Goal: Task Accomplishment & Management: Complete application form

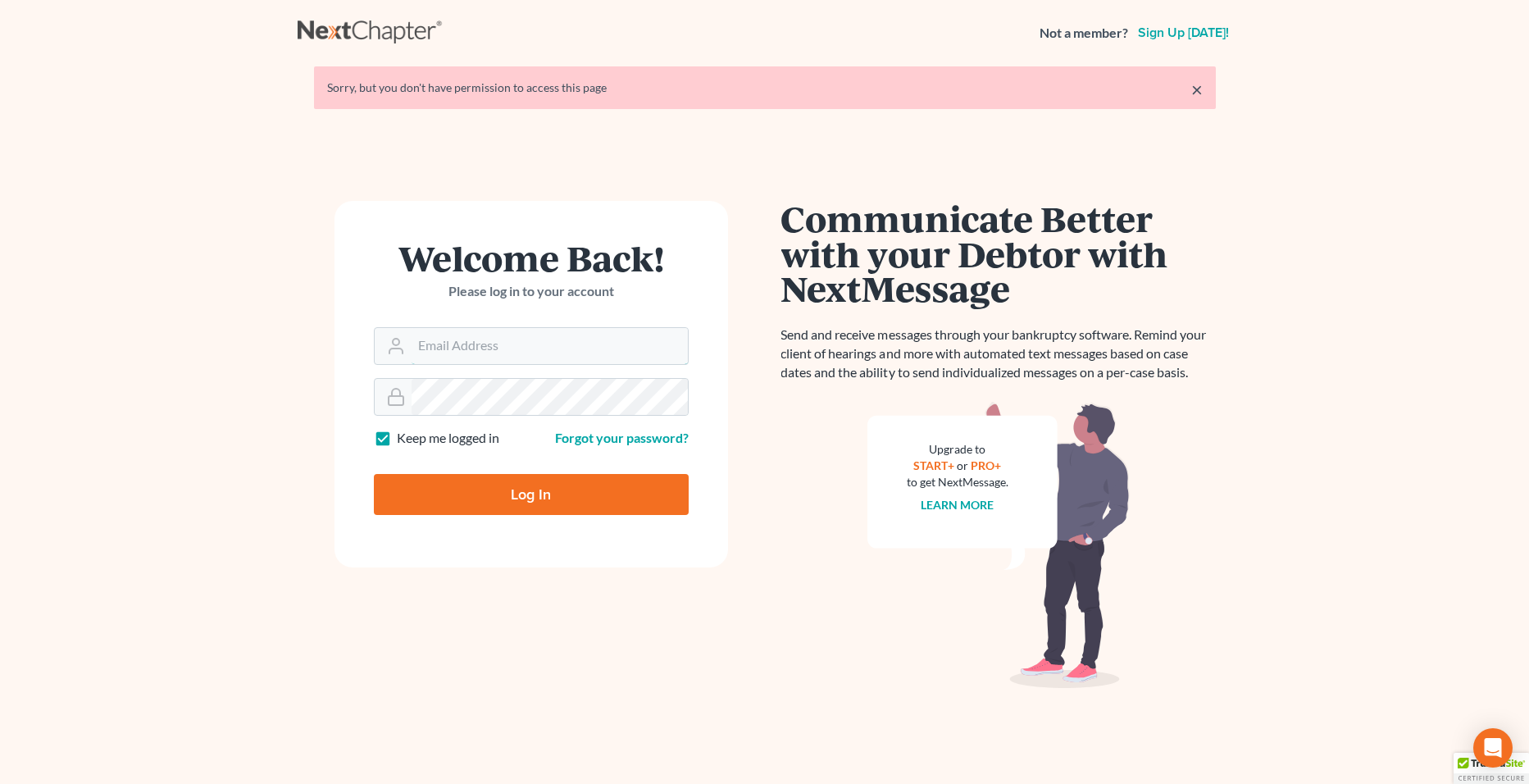
type input "[PERSON_NAME][EMAIL_ADDRESS][PERSON_NAME][DOMAIN_NAME]"
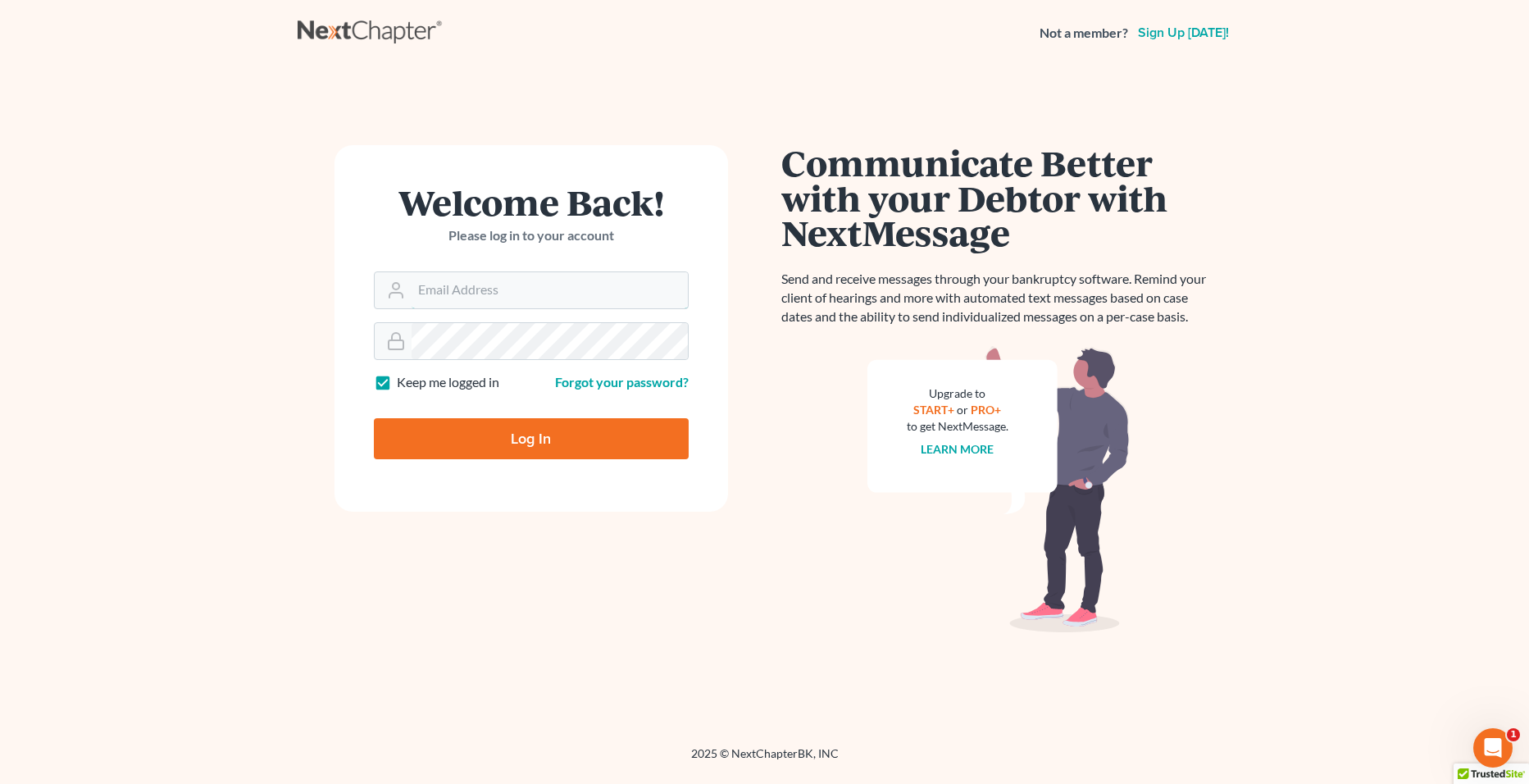
type input "erik@johanson.law"
click at [504, 440] on input "Log In" at bounding box center [531, 439] width 315 height 41
type input "Thinking..."
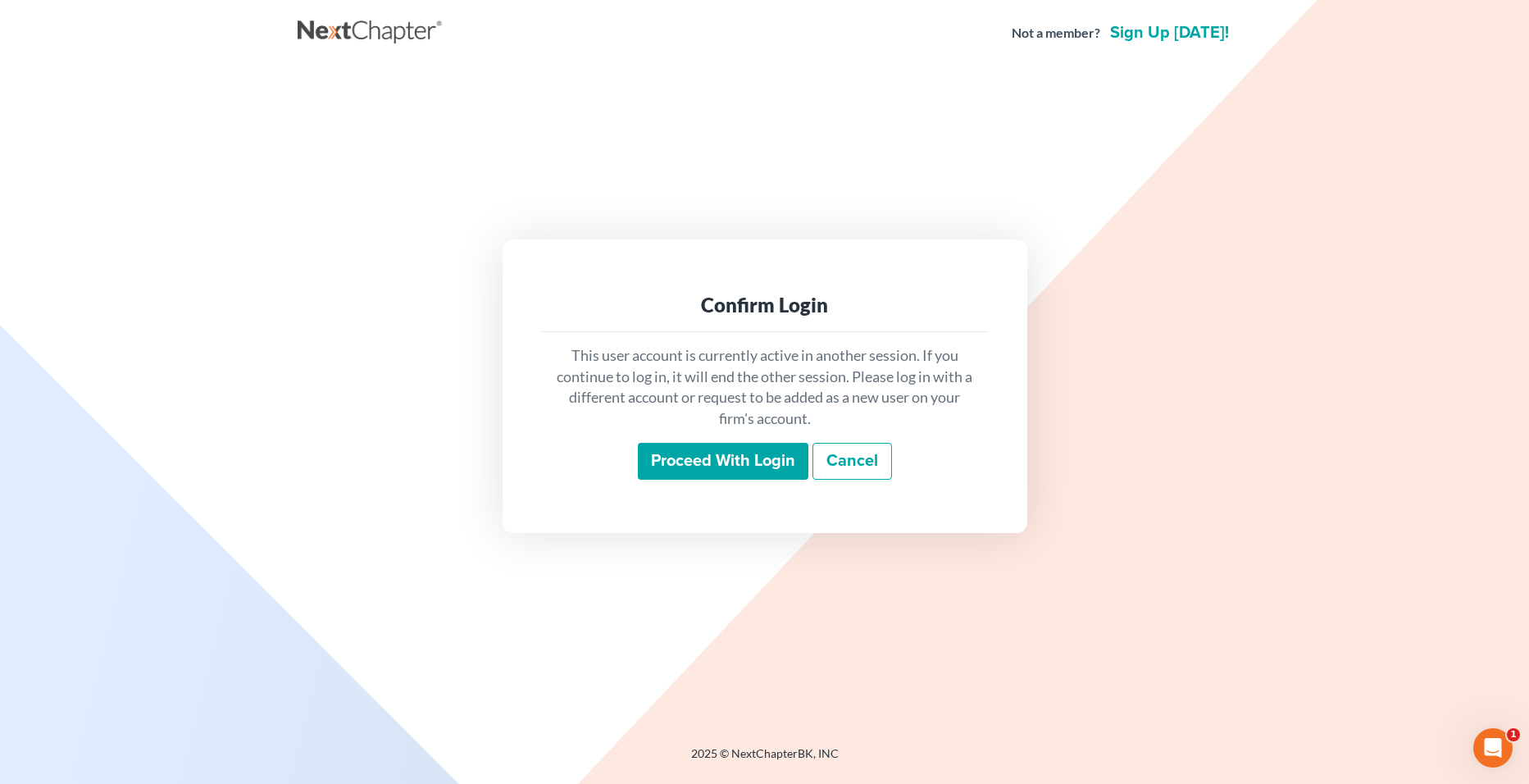
click at [674, 452] on input "Proceed with login" at bounding box center [723, 461] width 171 height 37
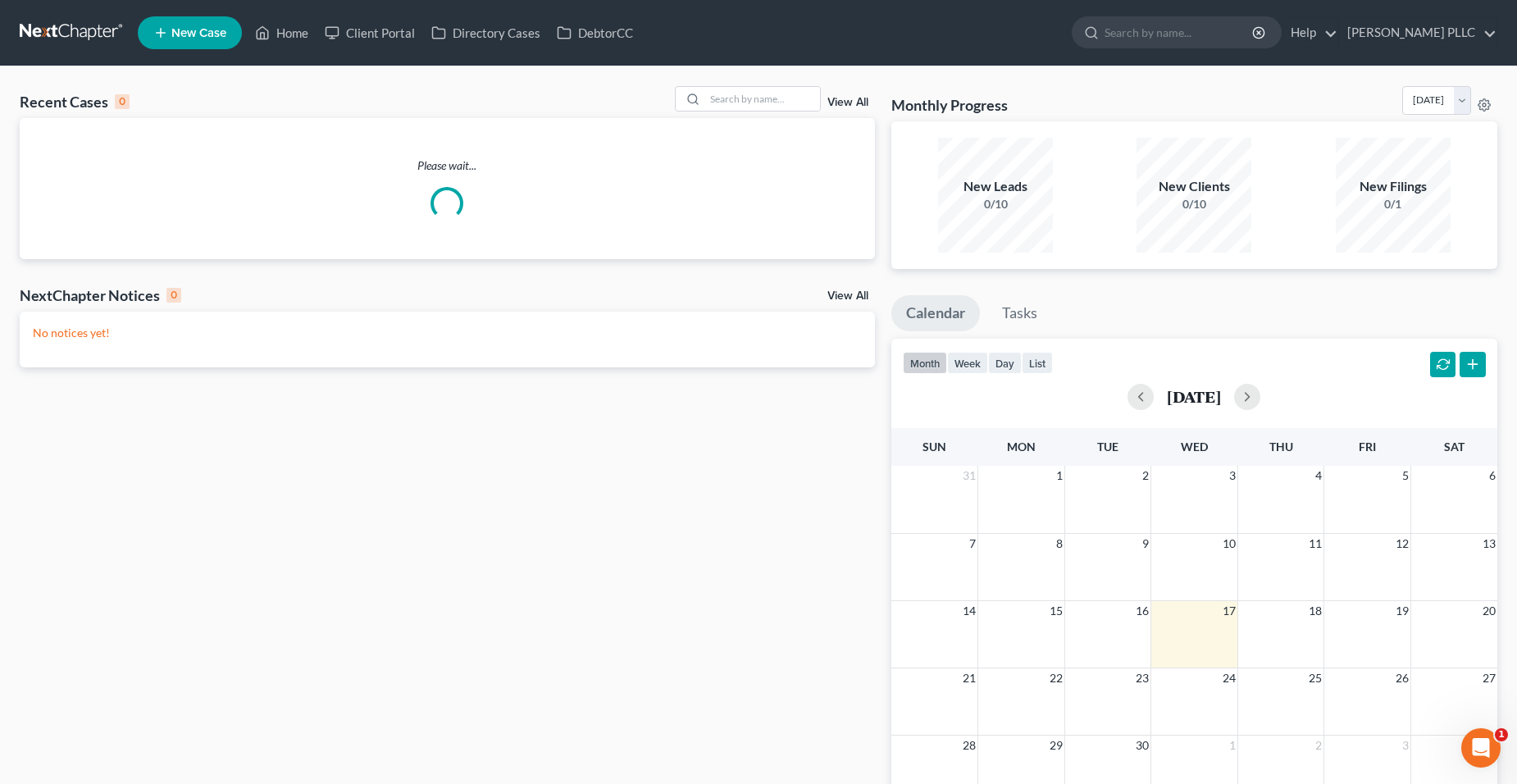
click at [80, 35] on link at bounding box center [72, 33] width 105 height 29
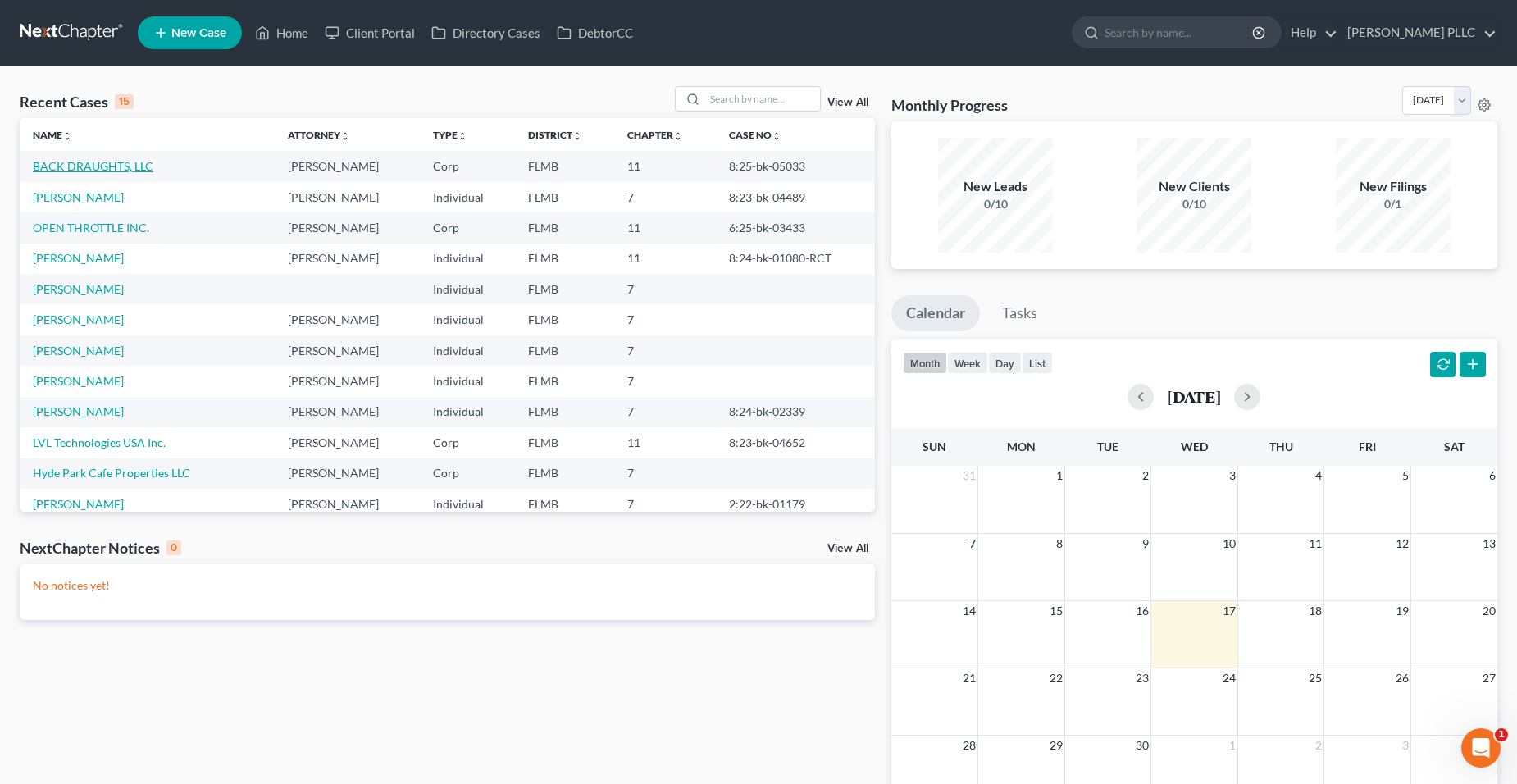
click at [133, 164] on link "BACK DRAUGHTS, LLC" at bounding box center [93, 165] width 121 height 14
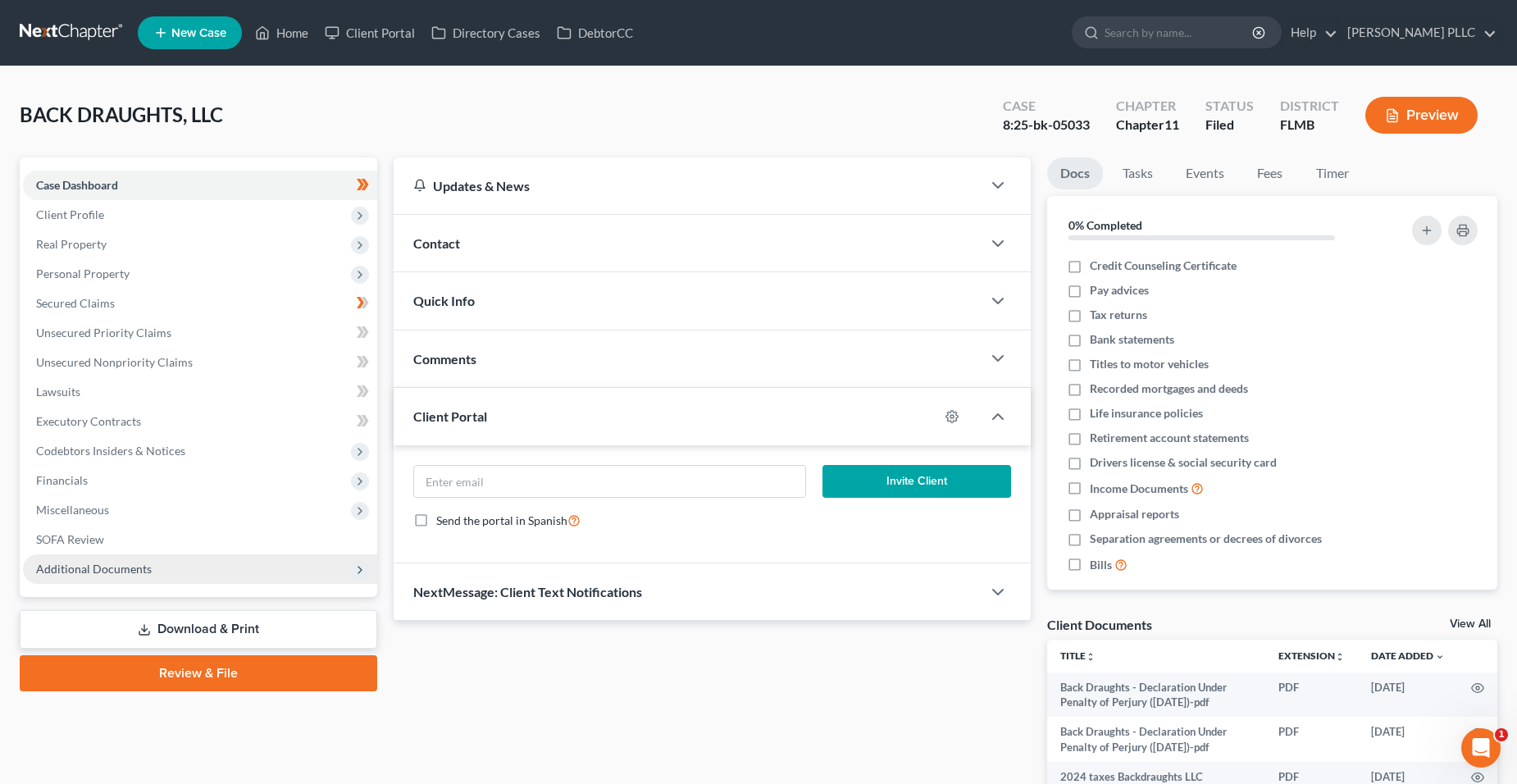
click at [255, 580] on span "Additional Documents" at bounding box center [200, 569] width 355 height 29
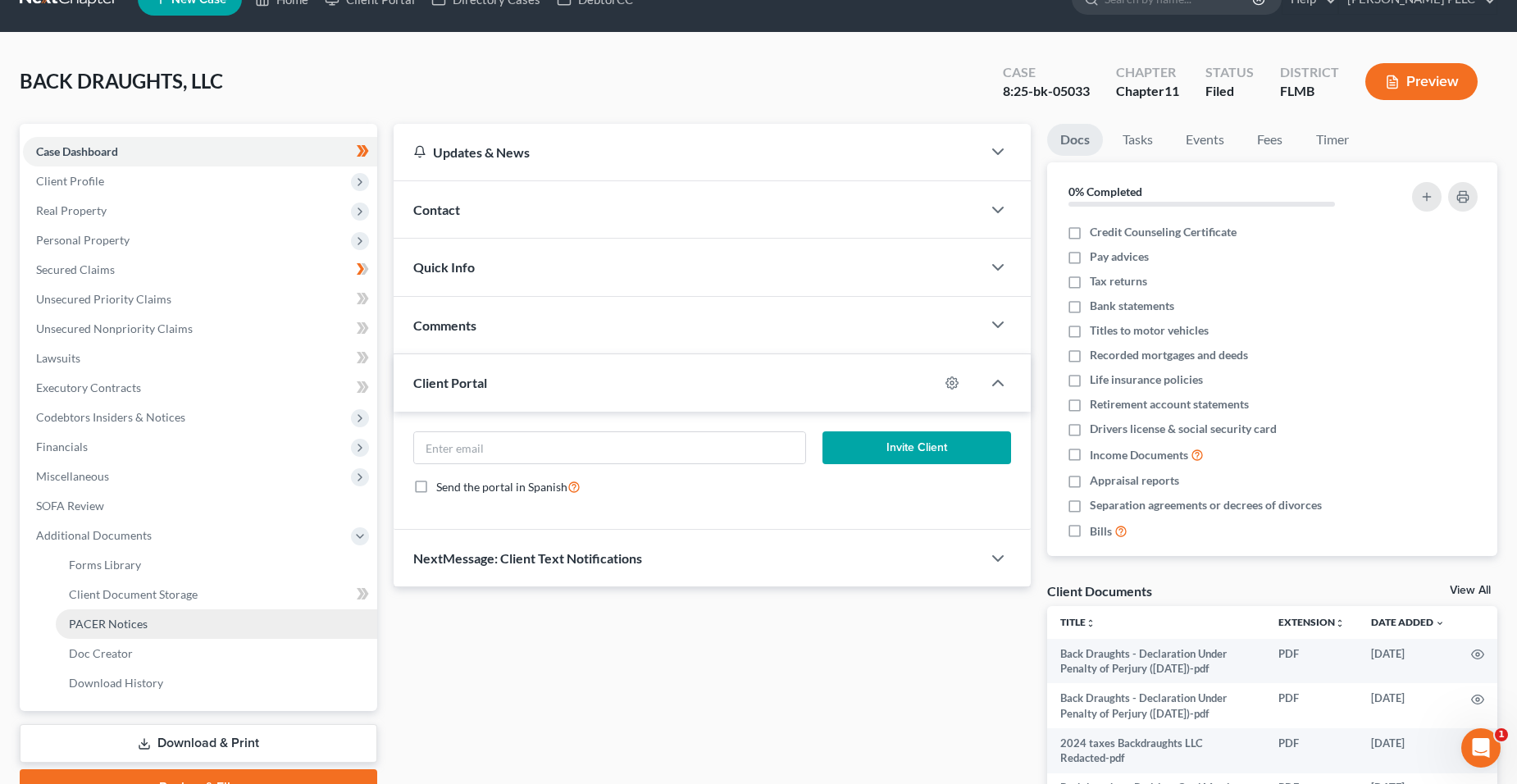
scroll to position [82, 0]
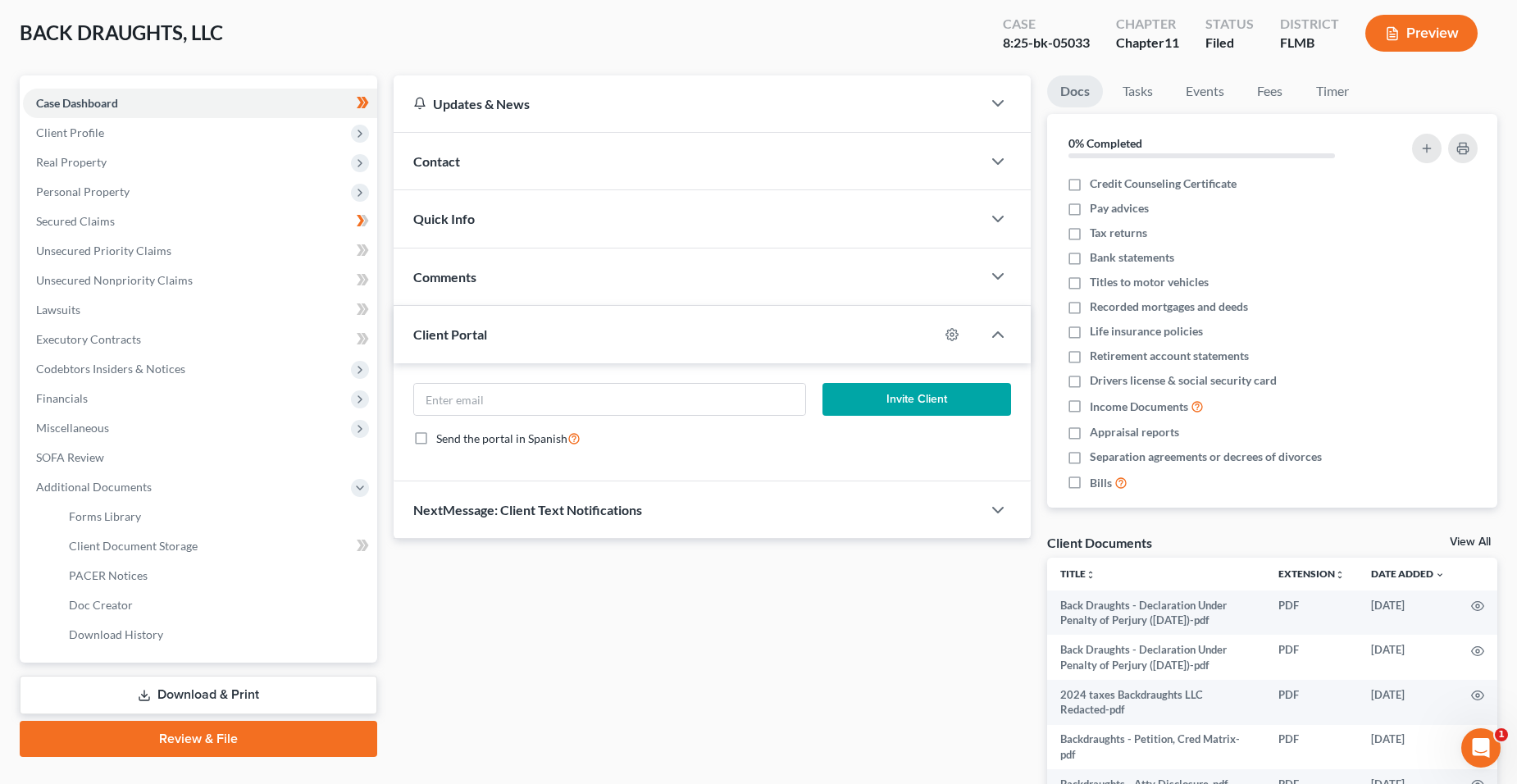
click at [232, 688] on link "Download & Print" at bounding box center [198, 694] width 357 height 38
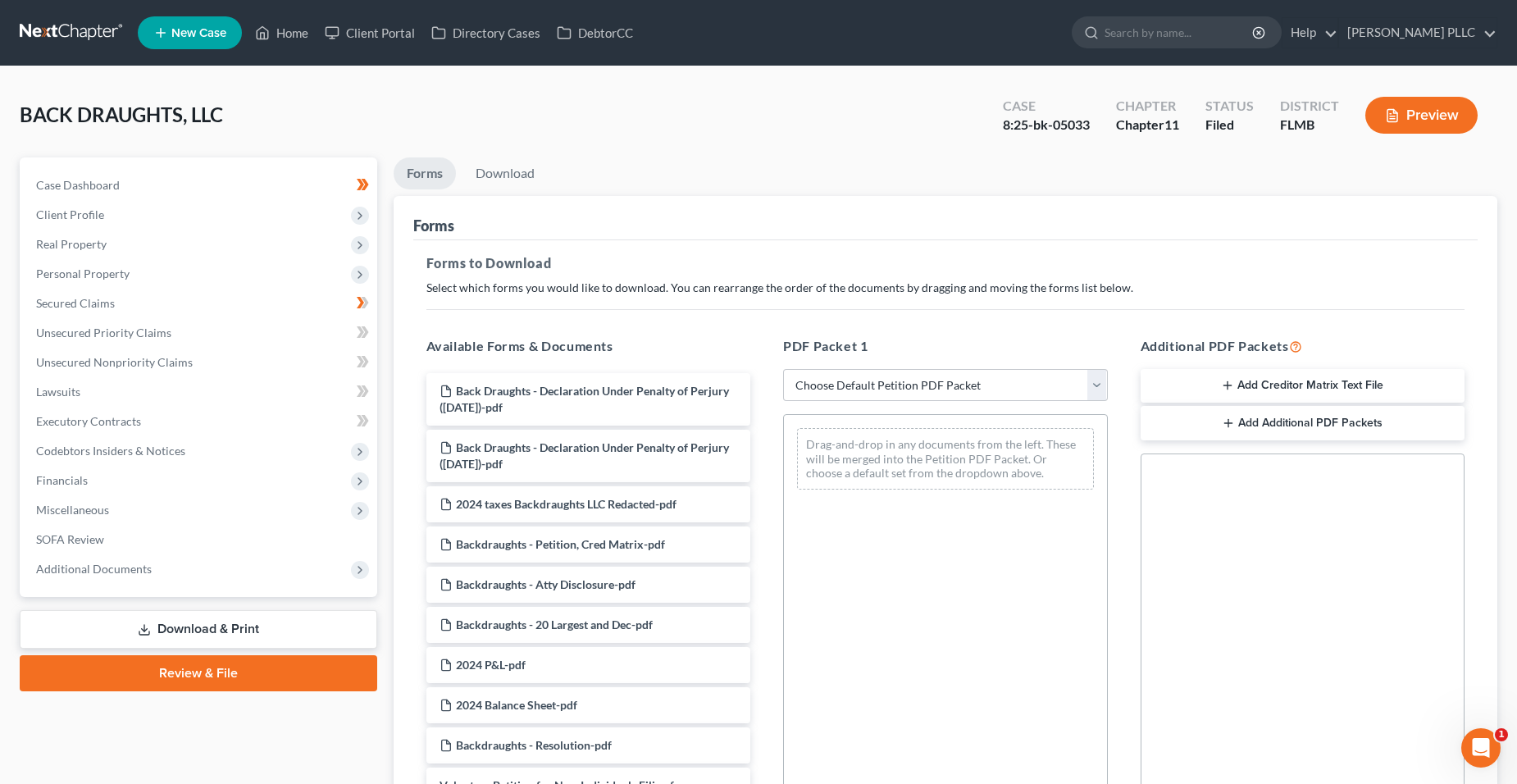
click at [164, 669] on link "Review & File" at bounding box center [198, 673] width 357 height 36
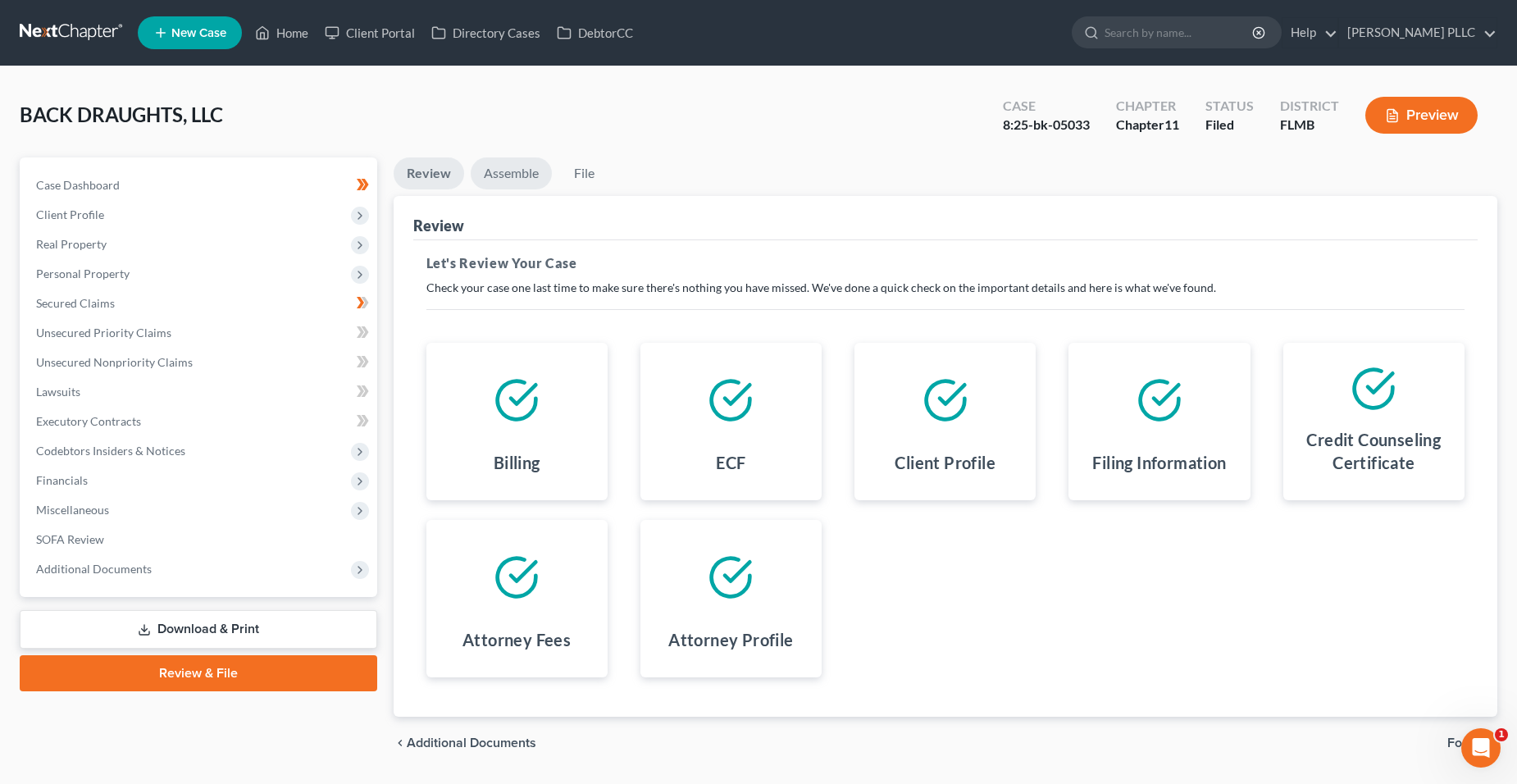
click at [522, 175] on link "Assemble" at bounding box center [511, 173] width 81 height 32
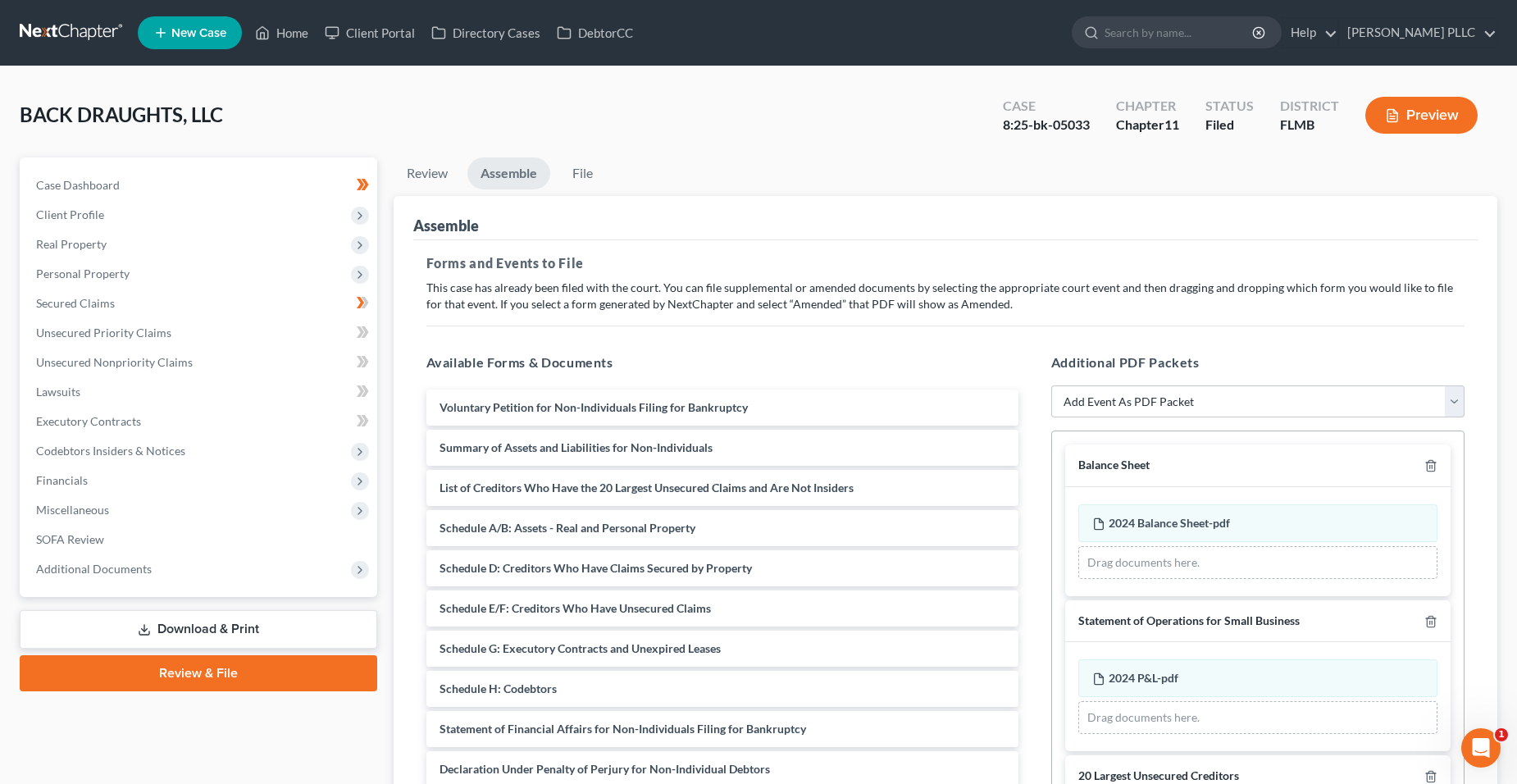
click at [1419, 474] on div "Balance Sheet" at bounding box center [1258, 465] width 386 height 43
click at [1425, 470] on icon "button" at bounding box center [1431, 465] width 13 height 13
click at [1417, 465] on div at bounding box center [1427, 465] width 20 height 16
click at [1430, 467] on line "button" at bounding box center [1430, 468] width 0 height 4
click at [1430, 468] on line "button" at bounding box center [1430, 468] width 0 height 4
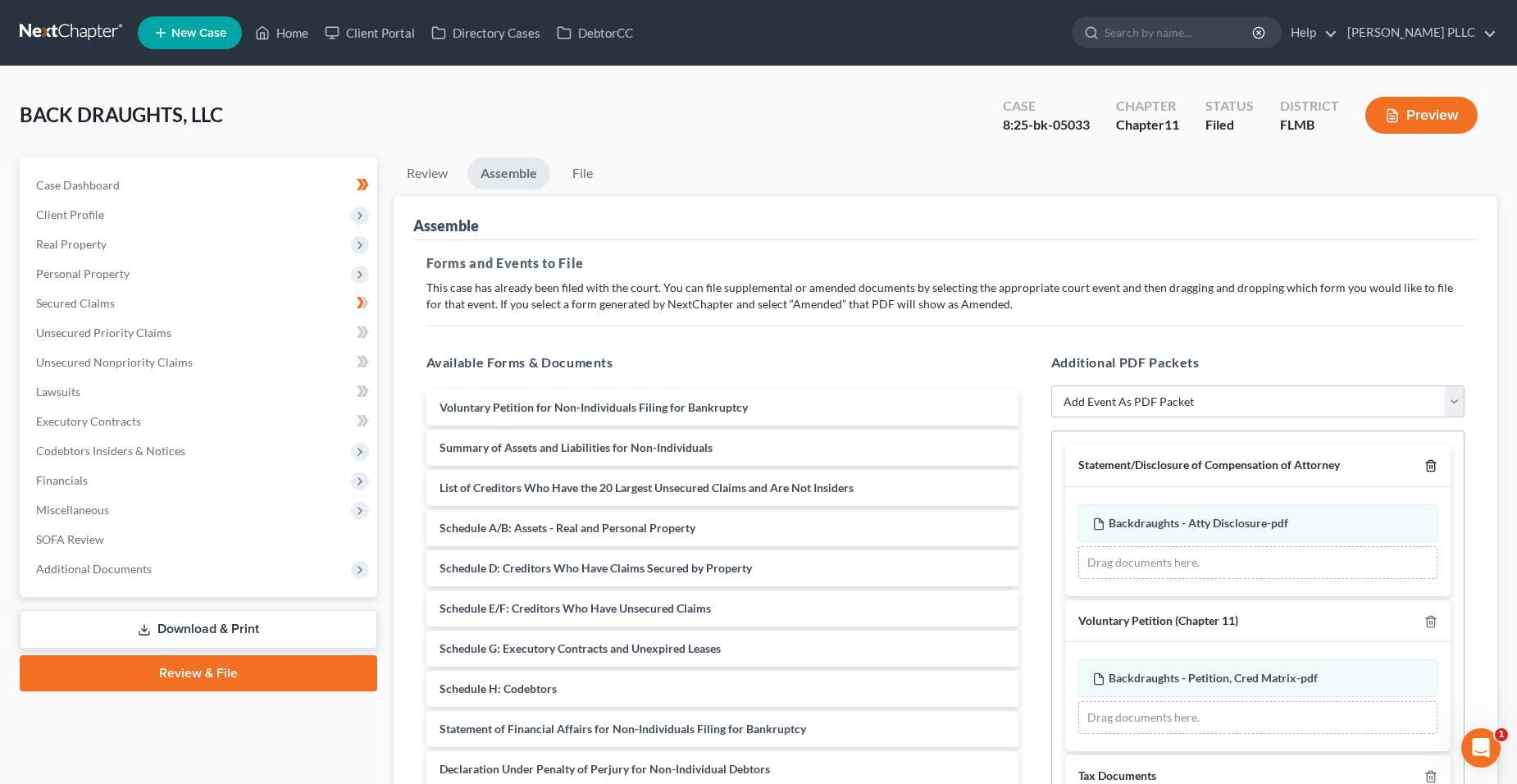
click at [1432, 468] on line "button" at bounding box center [1432, 468] width 0 height 4
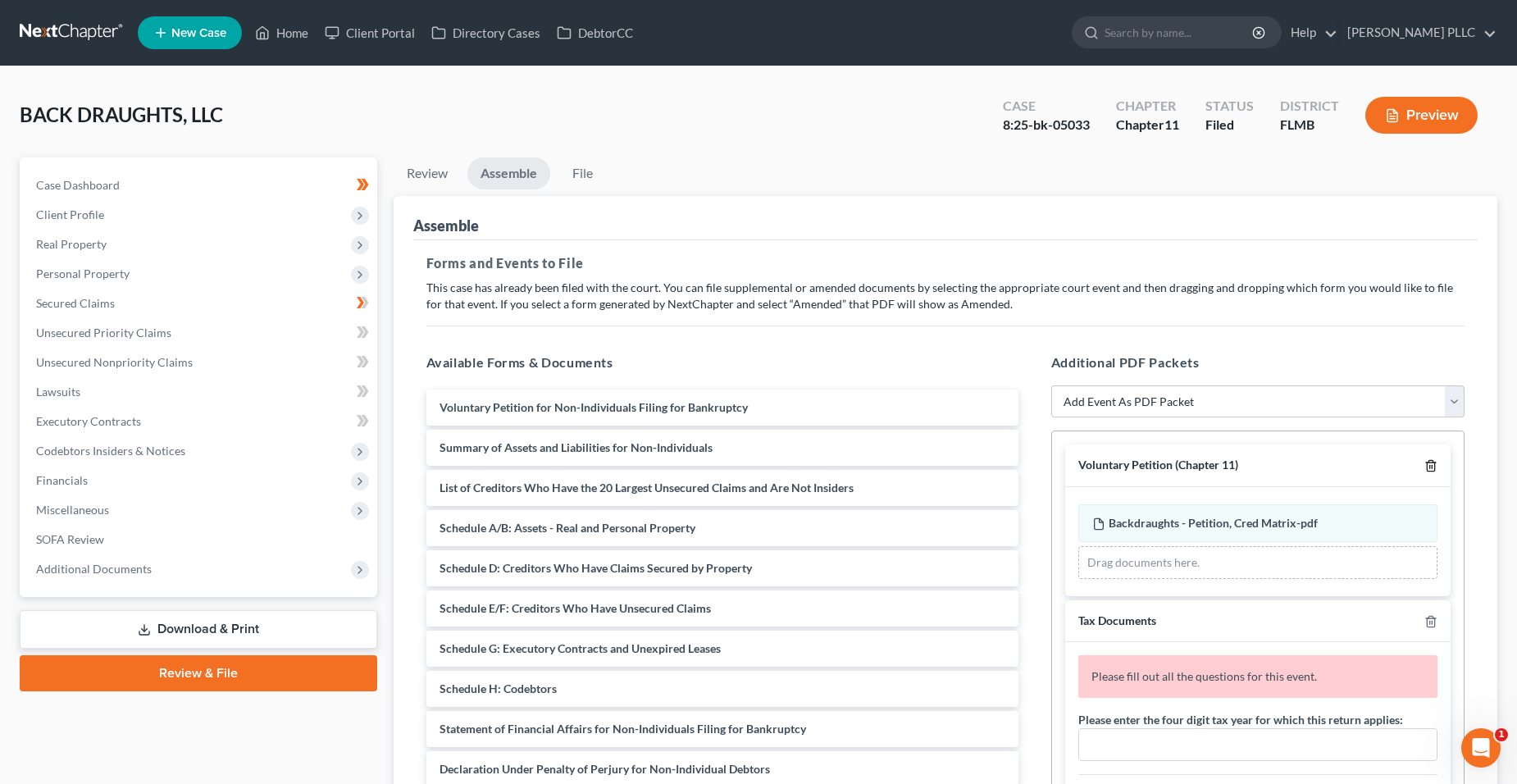
click at [1425, 459] on icon "button" at bounding box center [1431, 465] width 13 height 13
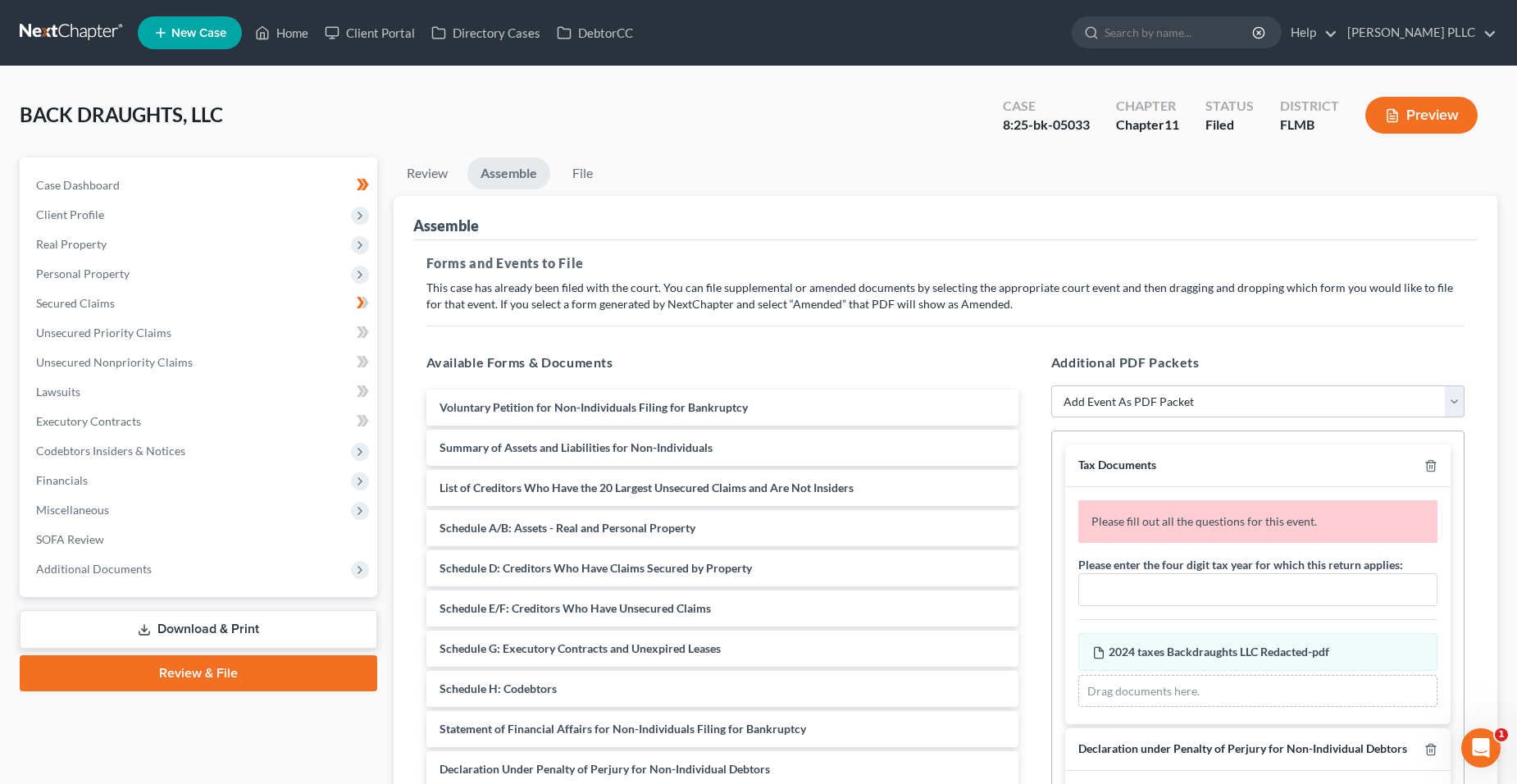
click at [1416, 475] on div "Tax Documents" at bounding box center [1258, 465] width 386 height 43
click at [1425, 472] on icon "button" at bounding box center [1431, 465] width 13 height 13
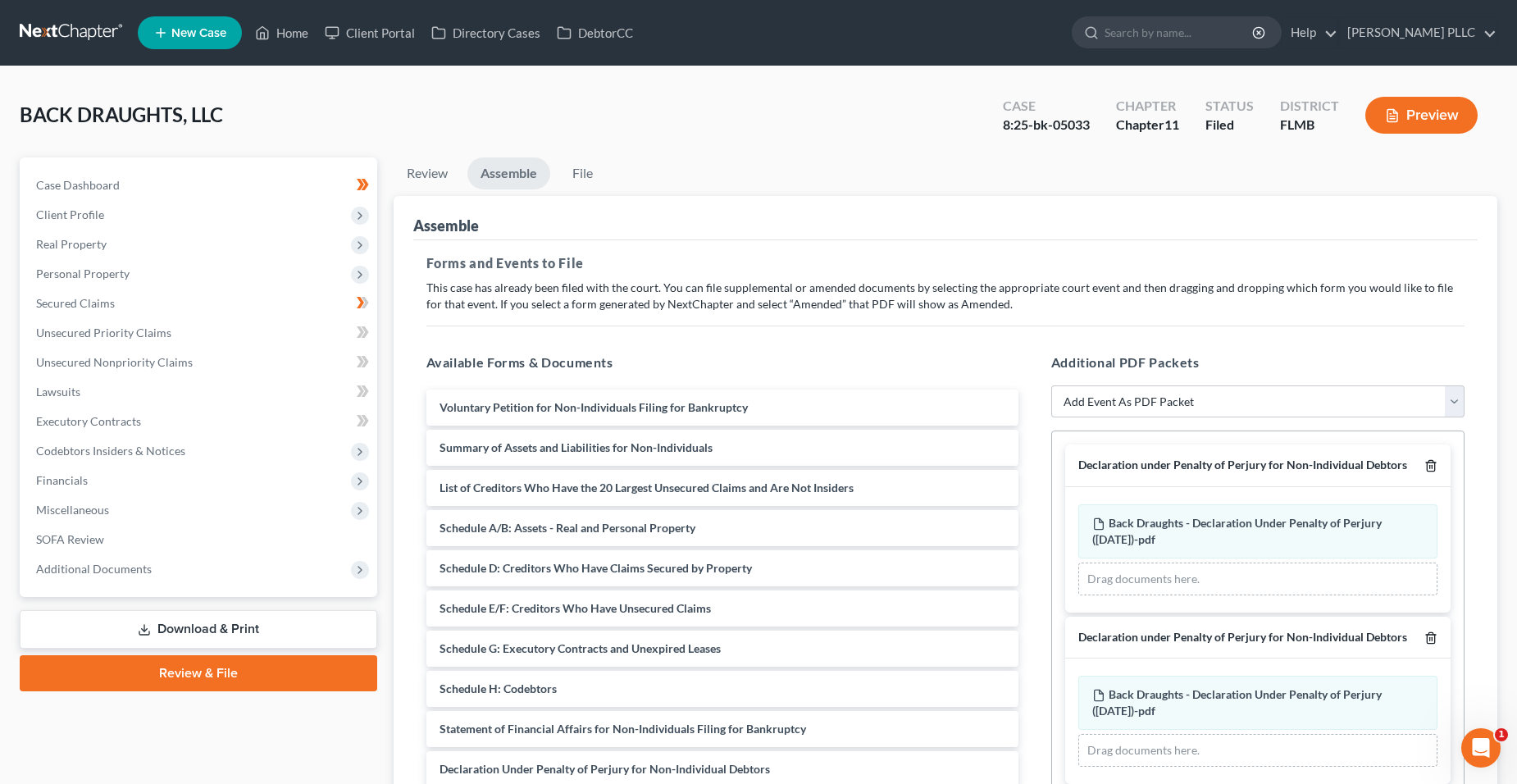
click at [1428, 468] on icon "button" at bounding box center [1431, 465] width 13 height 13
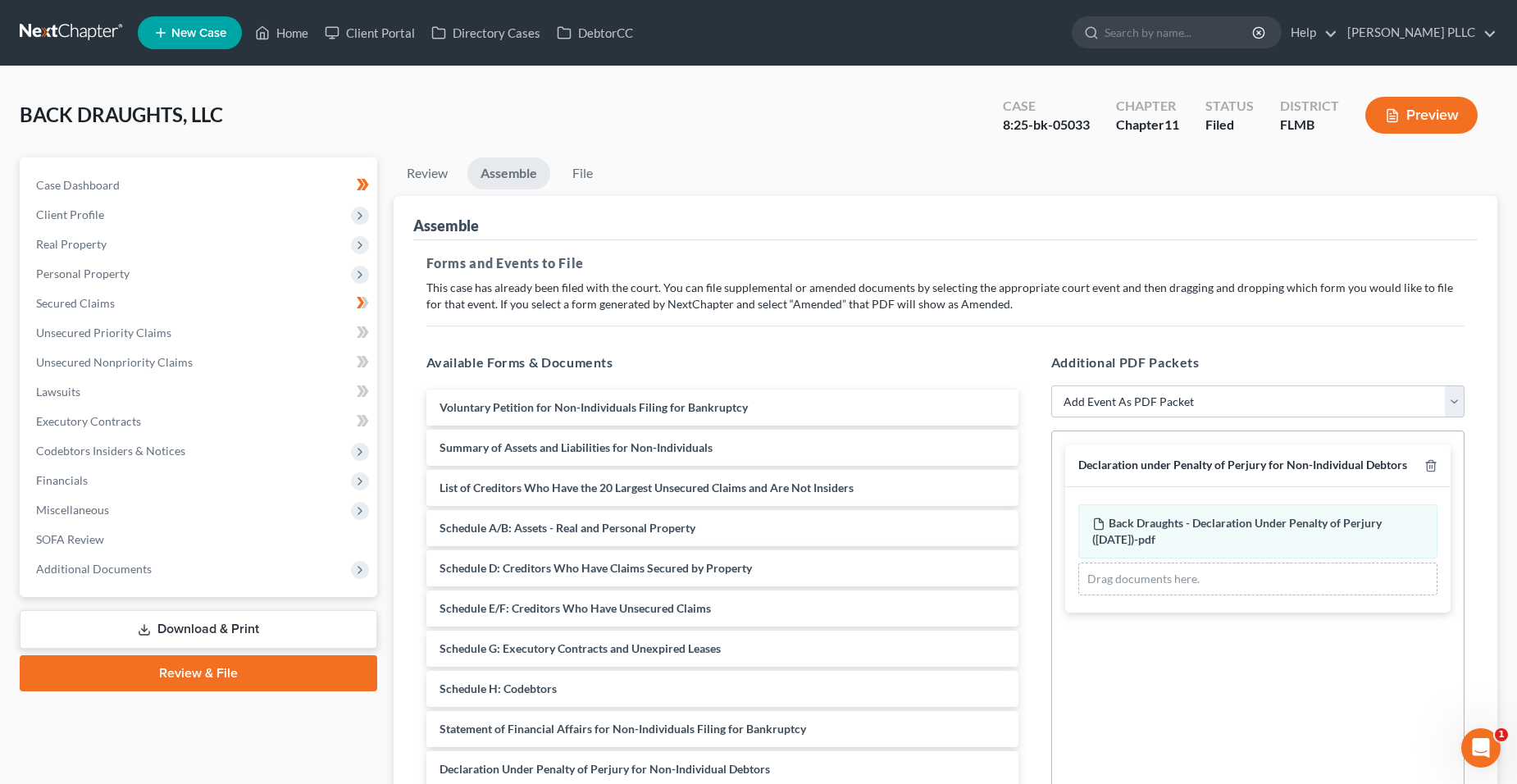
click at [1428, 473] on div at bounding box center [1427, 465] width 20 height 16
click at [1430, 467] on line "button" at bounding box center [1430, 468] width 0 height 4
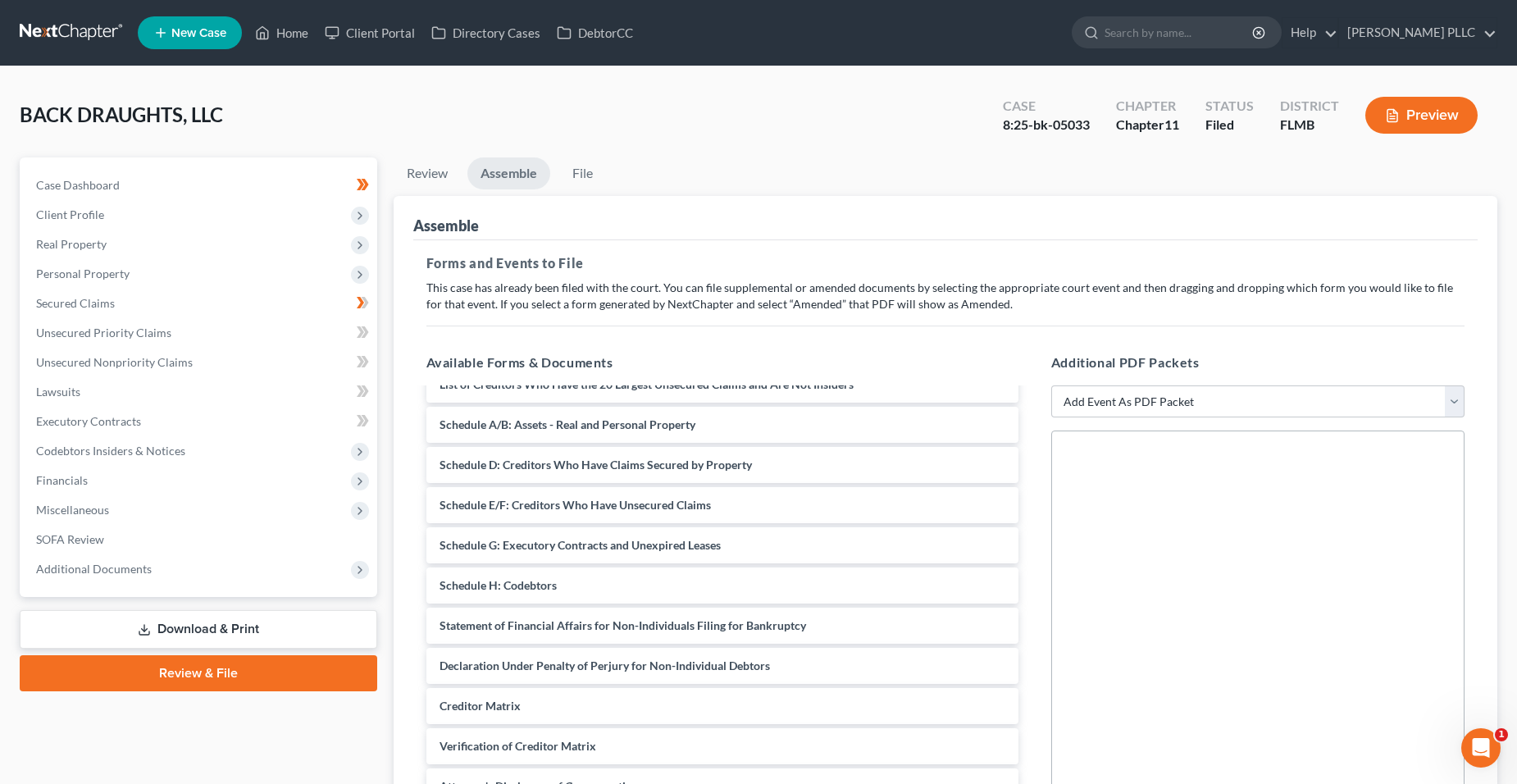
scroll to position [164, 0]
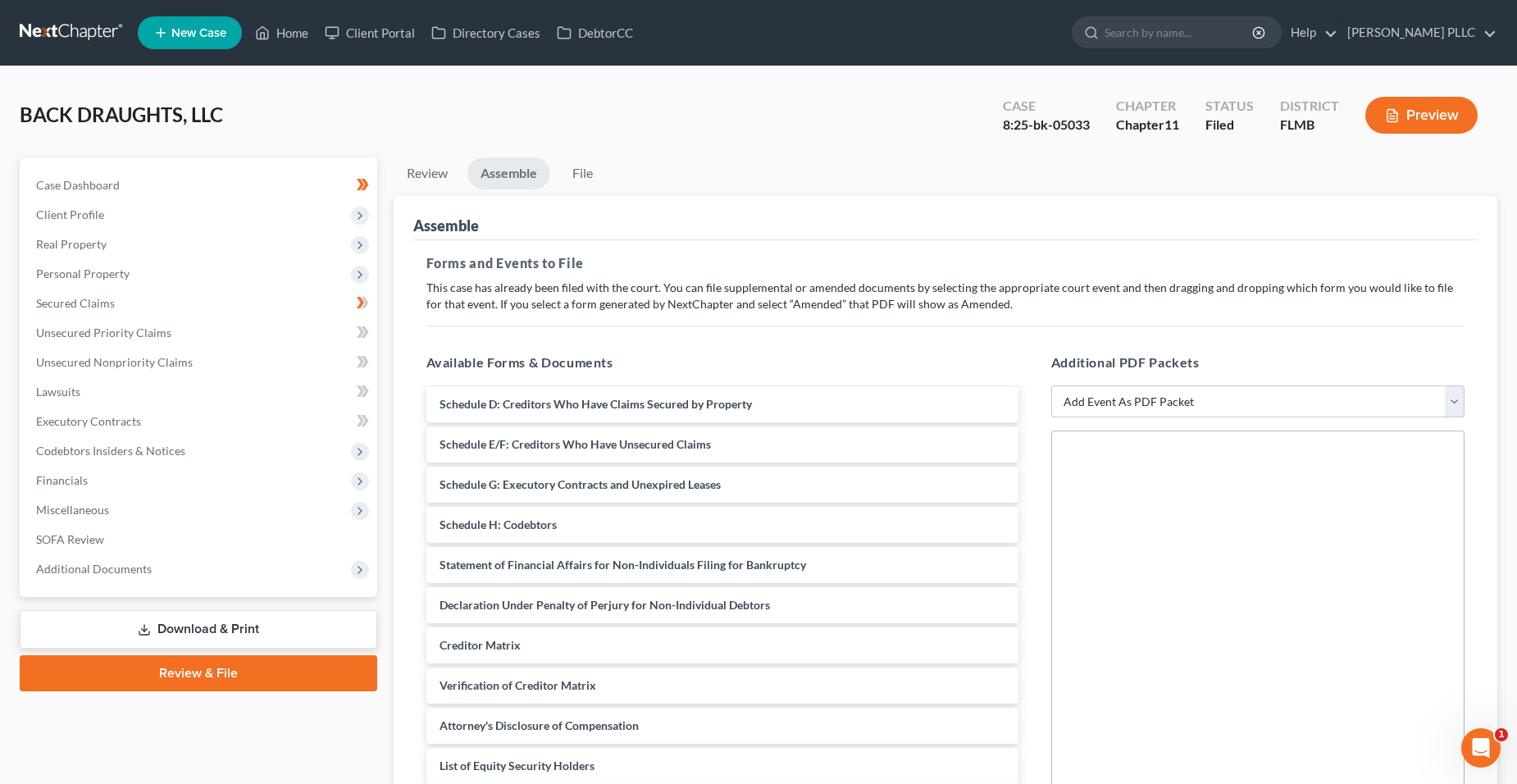
click at [1113, 405] on select "Add Event As PDF Packet 20 Largest Unsecured Creditors Amended Creditor Matrix …" at bounding box center [1257, 402] width 413 height 33
select select "22"
click at [1051, 386] on select "Add Event As PDF Packet 20 Largest Unsecured Creditors Amended Creditor Matrix …" at bounding box center [1257, 402] width 413 height 33
select select
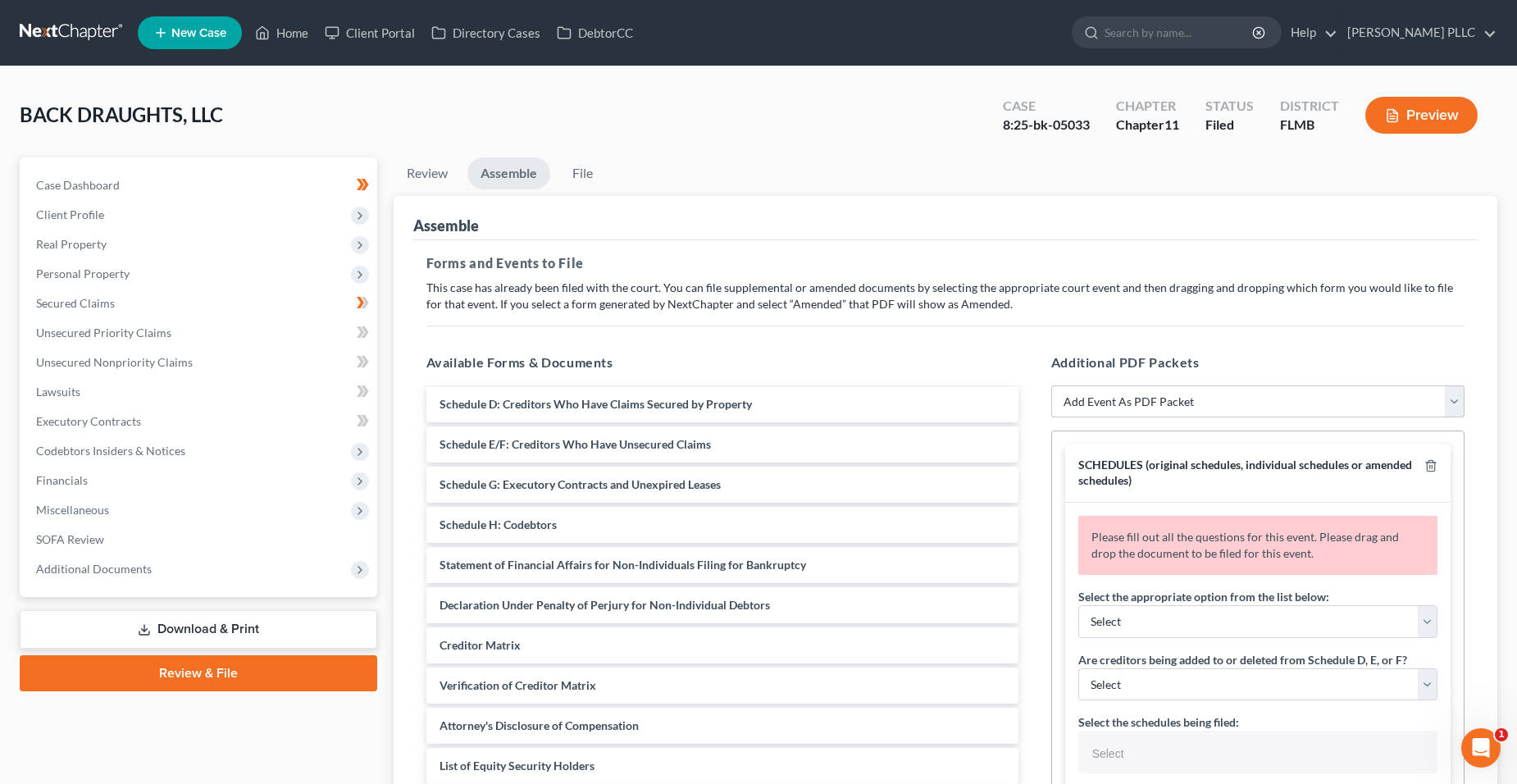
scroll to position [82, 0]
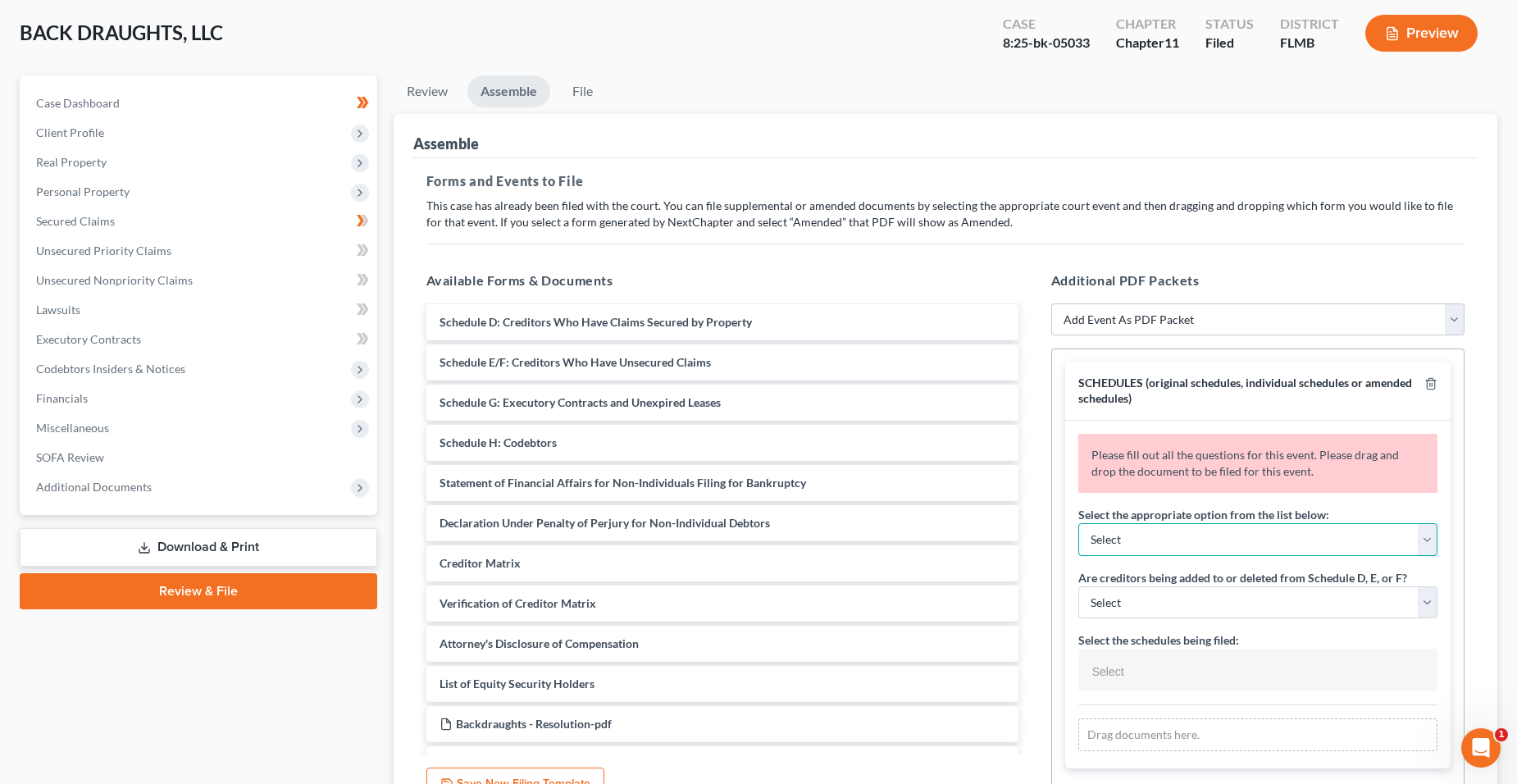
click at [1236, 526] on select "Select Amending a previously filed schedule Original Schedules WITH additional …" at bounding box center [1257, 539] width 359 height 33
click at [1233, 545] on select "Select Amending a previously filed schedule Original Schedules WITH additional …" at bounding box center [1257, 539] width 359 height 33
select select "0"
click at [1078, 523] on select "Select Amending a previously filed schedule Original Schedules WITH additional …" at bounding box center [1257, 539] width 359 height 33
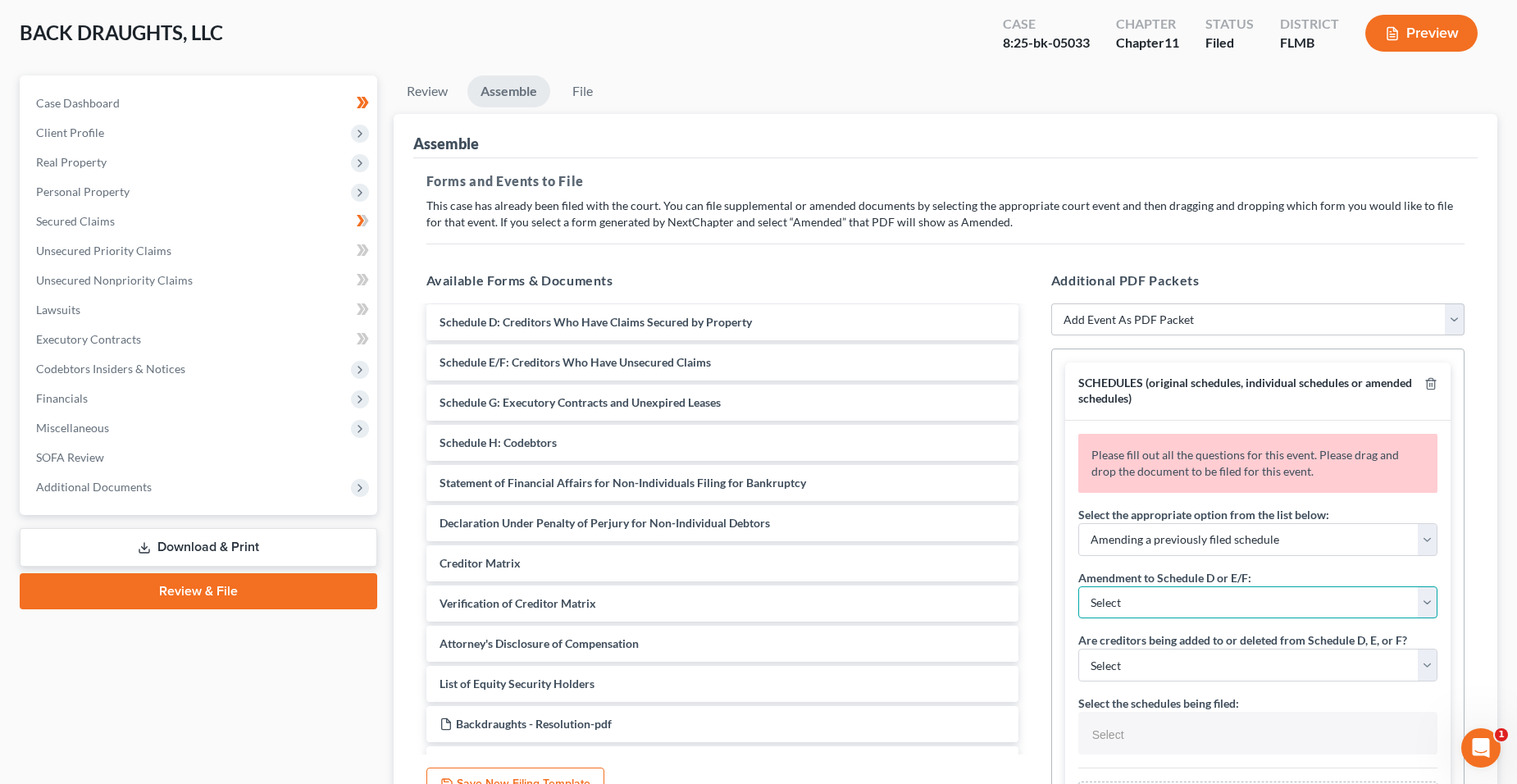
click at [1210, 600] on select "Select Adding creditors Deleting or changing amount or classification of debt C…" at bounding box center [1257, 603] width 359 height 33
select select "0"
click at [1078, 587] on select "Select Adding creditors Deleting or changing amount or classification of debt C…" at bounding box center [1257, 603] width 359 height 33
select select "0"
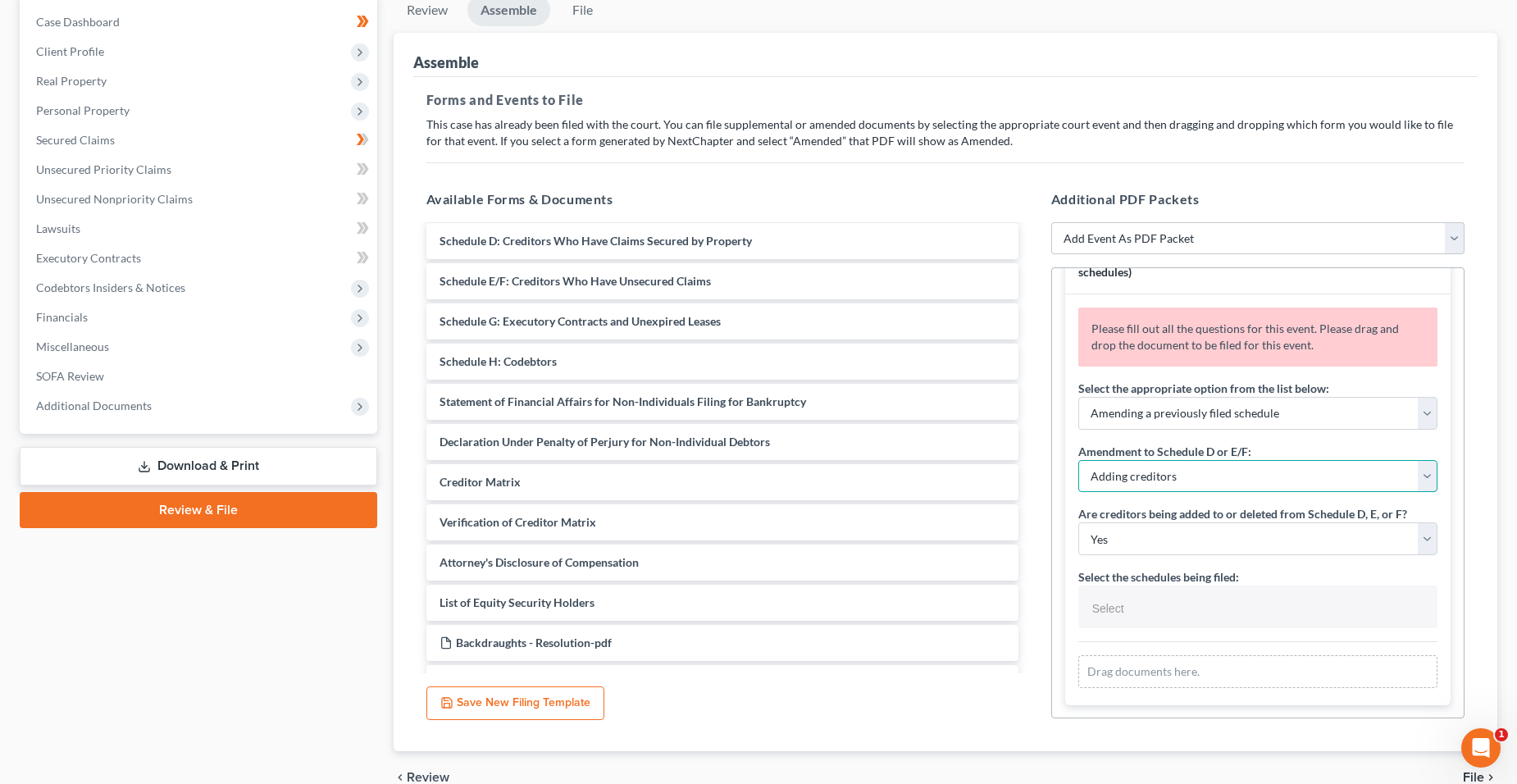
scroll to position [164, 0]
click at [1209, 475] on select "Select Adding creditors Deleting or changing amount or classification of debt C…" at bounding box center [1257, 475] width 359 height 33
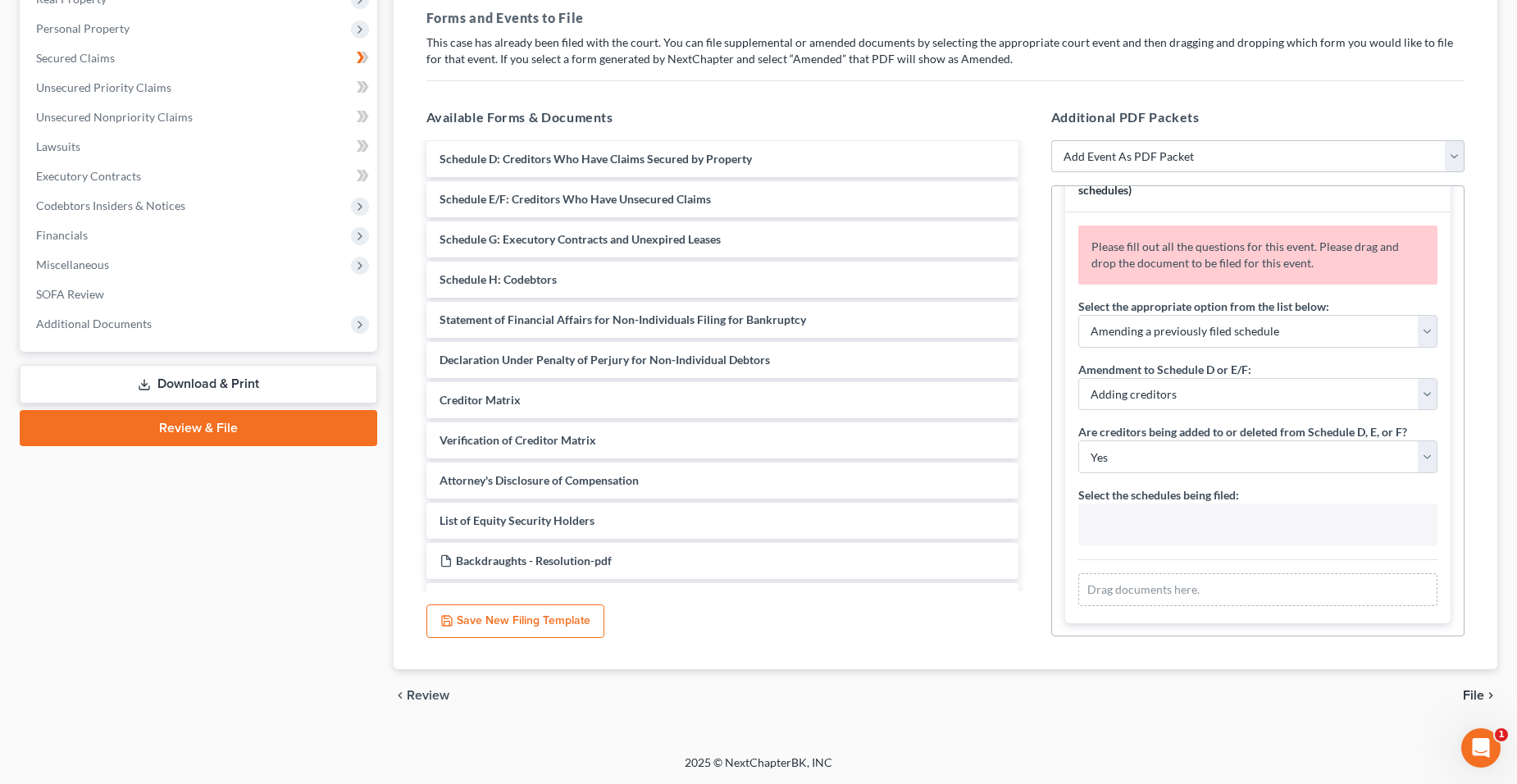
click at [1199, 530] on input "text" at bounding box center [1257, 526] width 336 height 25
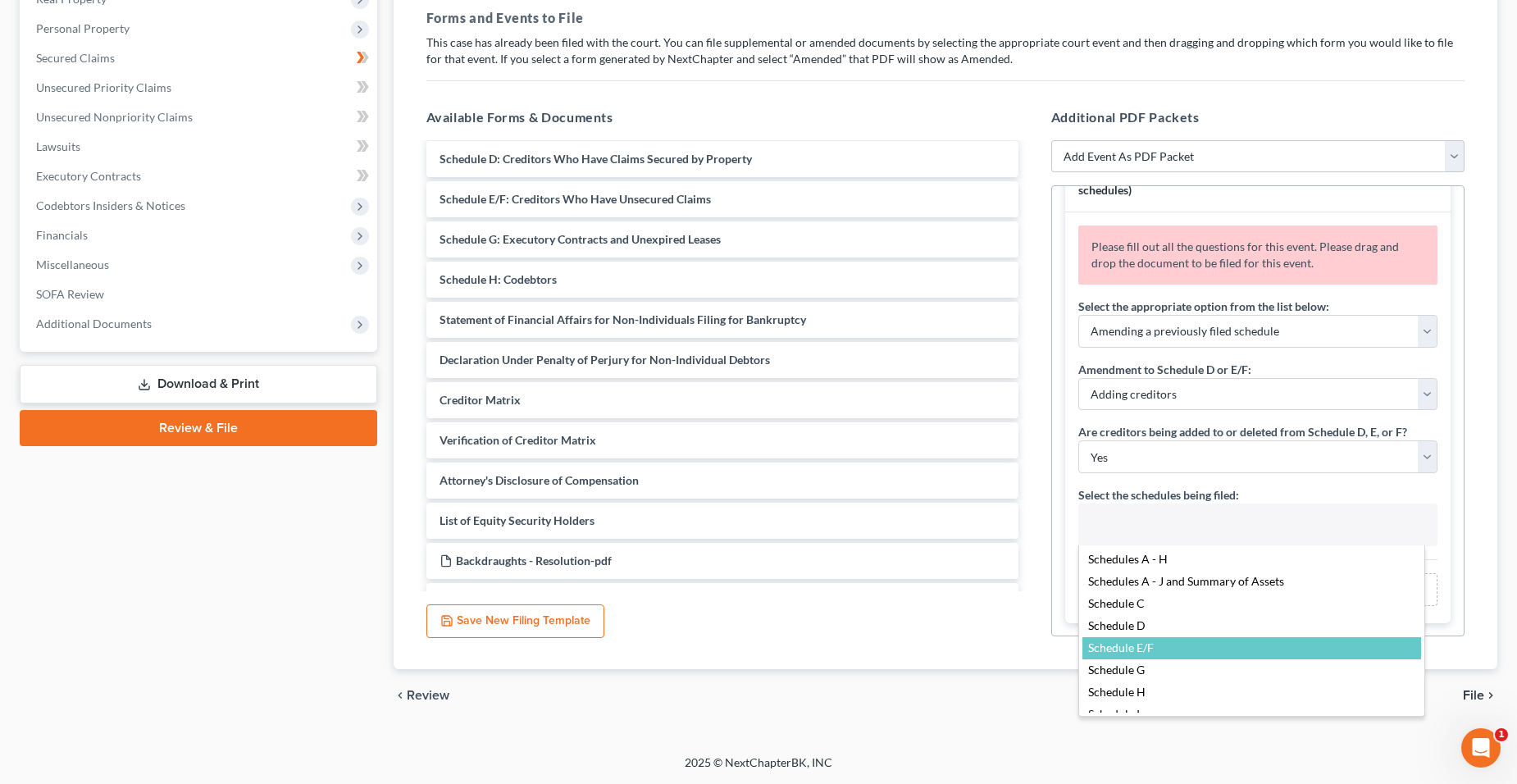
select select "Schedule E/F,"
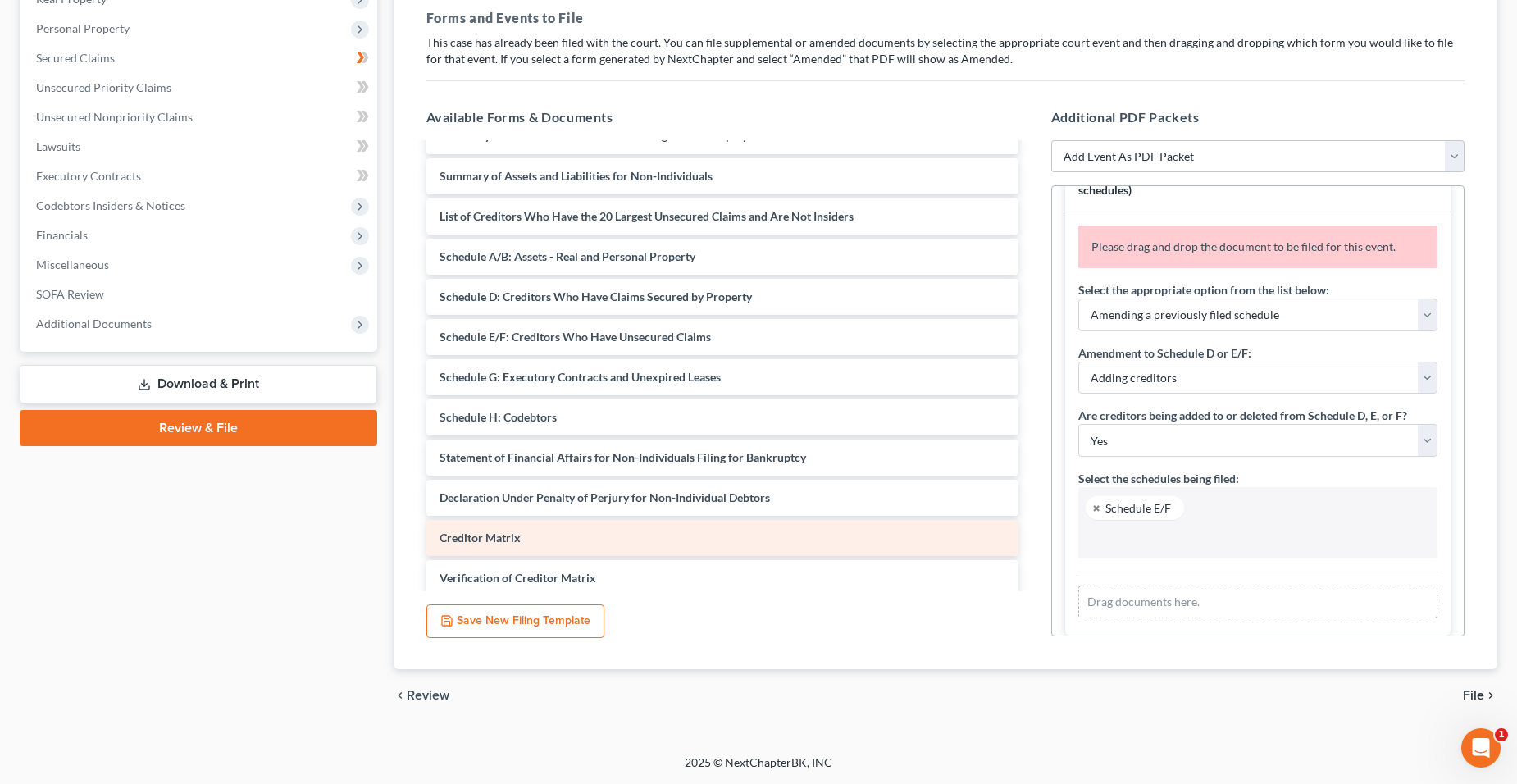
scroll to position [0, 0]
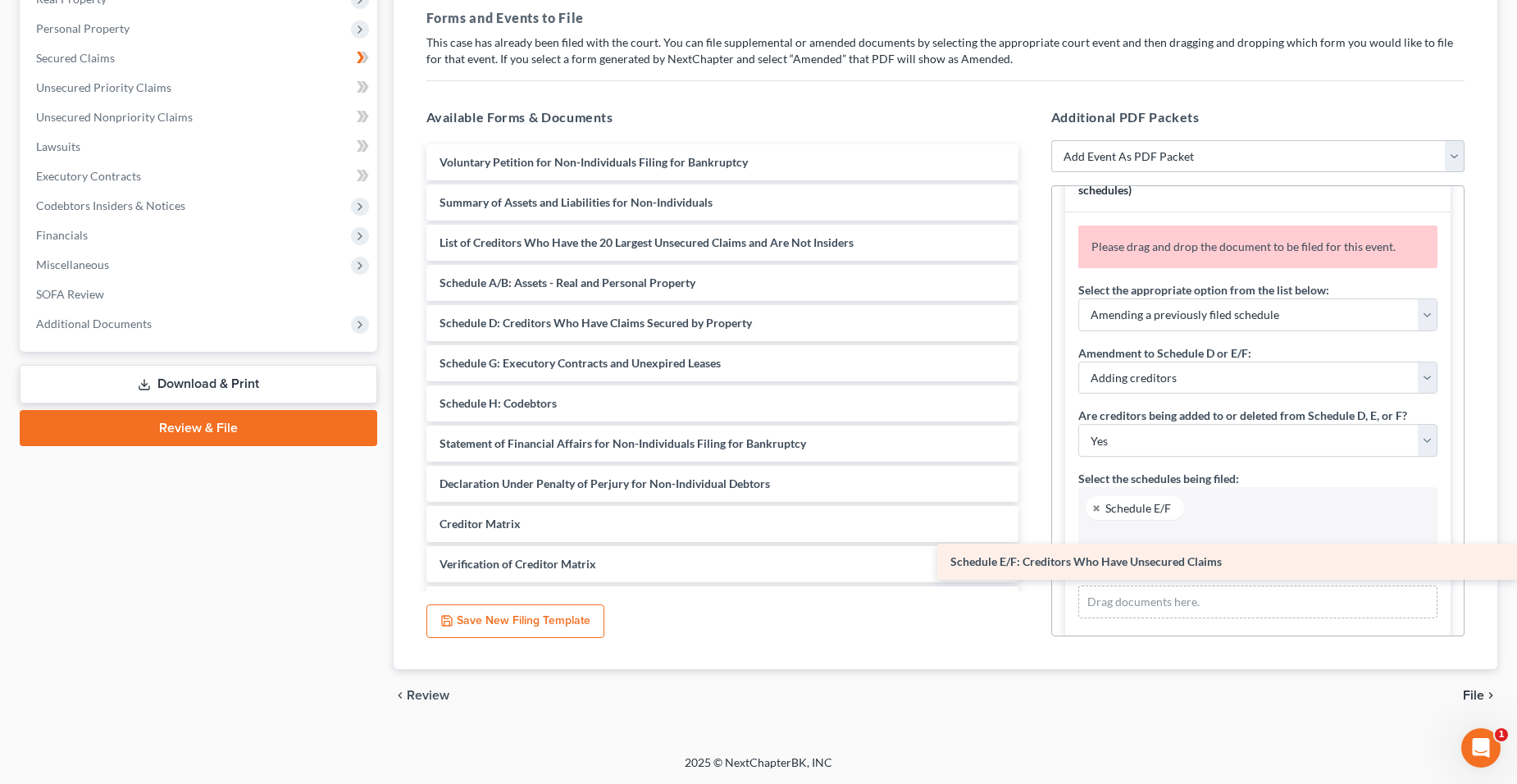
drag, startPoint x: 642, startPoint y: 369, endPoint x: 1169, endPoint y: 563, distance: 561.6
click at [1032, 563] on div "Schedule E/F: Creditors Who Have Unsecured Claims Voluntary Petition for Non-In…" at bounding box center [722, 584] width 619 height 880
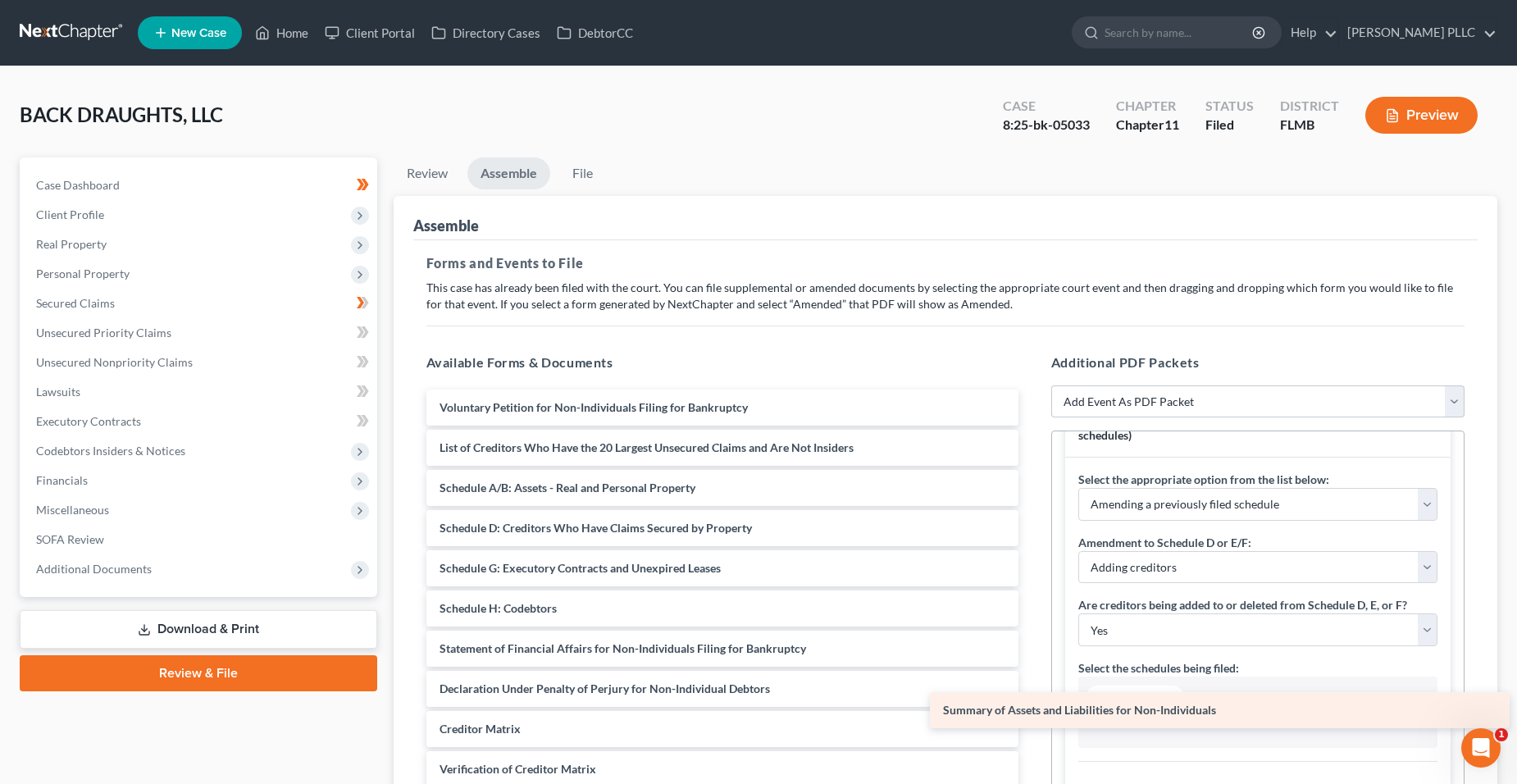
drag, startPoint x: 658, startPoint y: 455, endPoint x: 1162, endPoint y: 717, distance: 568.0
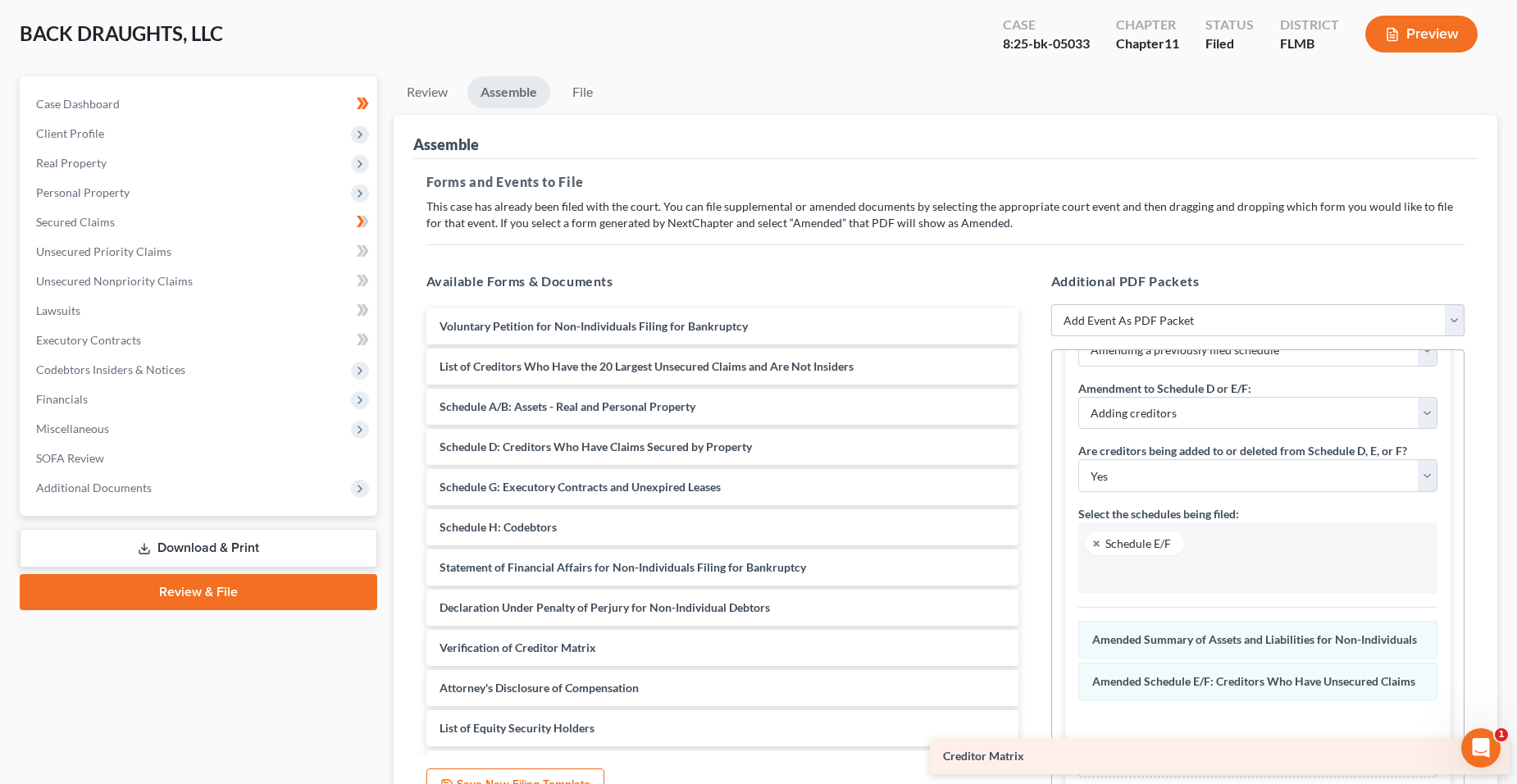
drag, startPoint x: 599, startPoint y: 642, endPoint x: 1102, endPoint y: 751, distance: 514.7
click at [1032, 751] on div "Creditor Matrix Voluntary Petition for Non-Individuals Filing for Bankruptcy Li…" at bounding box center [722, 707] width 619 height 800
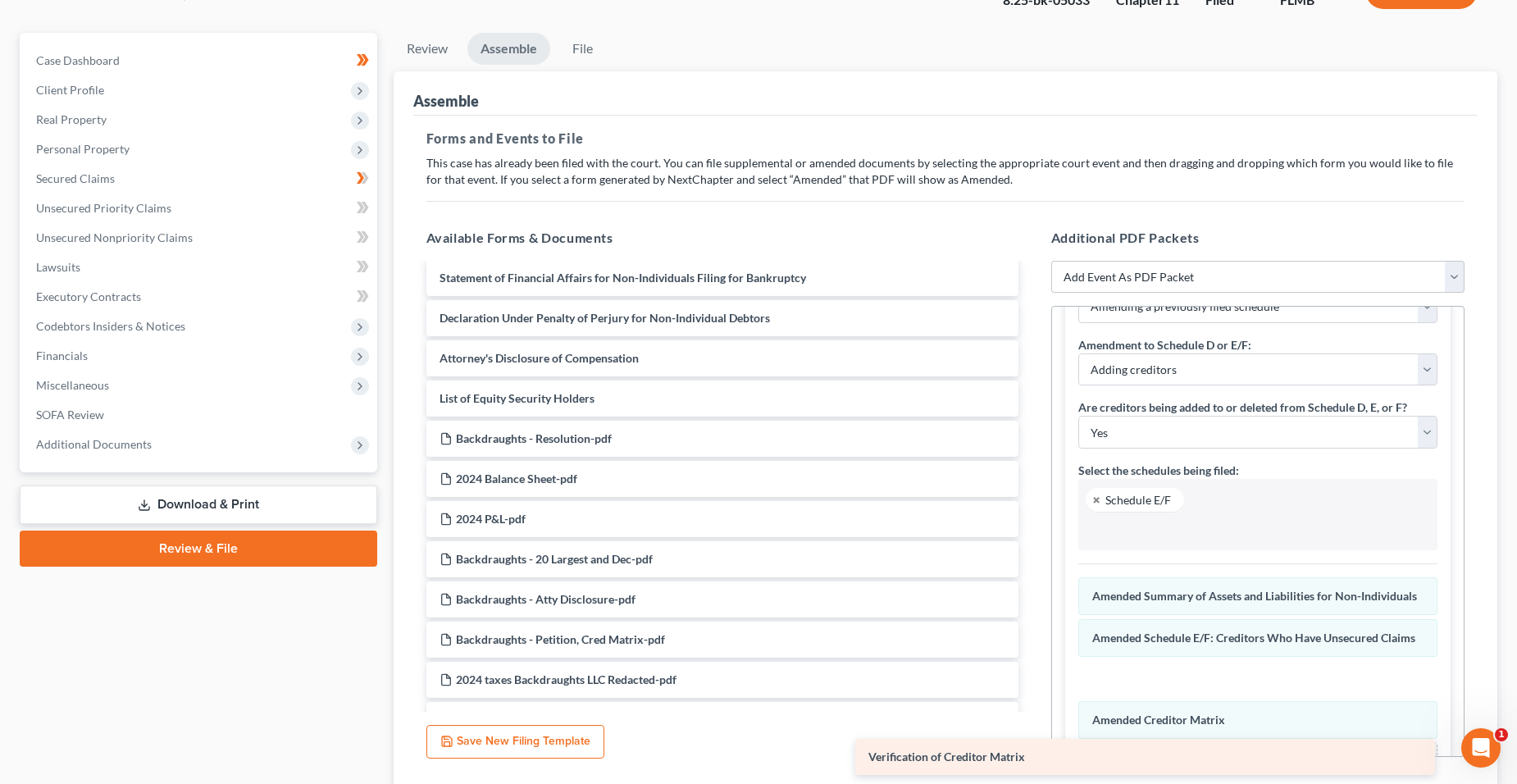
scroll to position [164, 0]
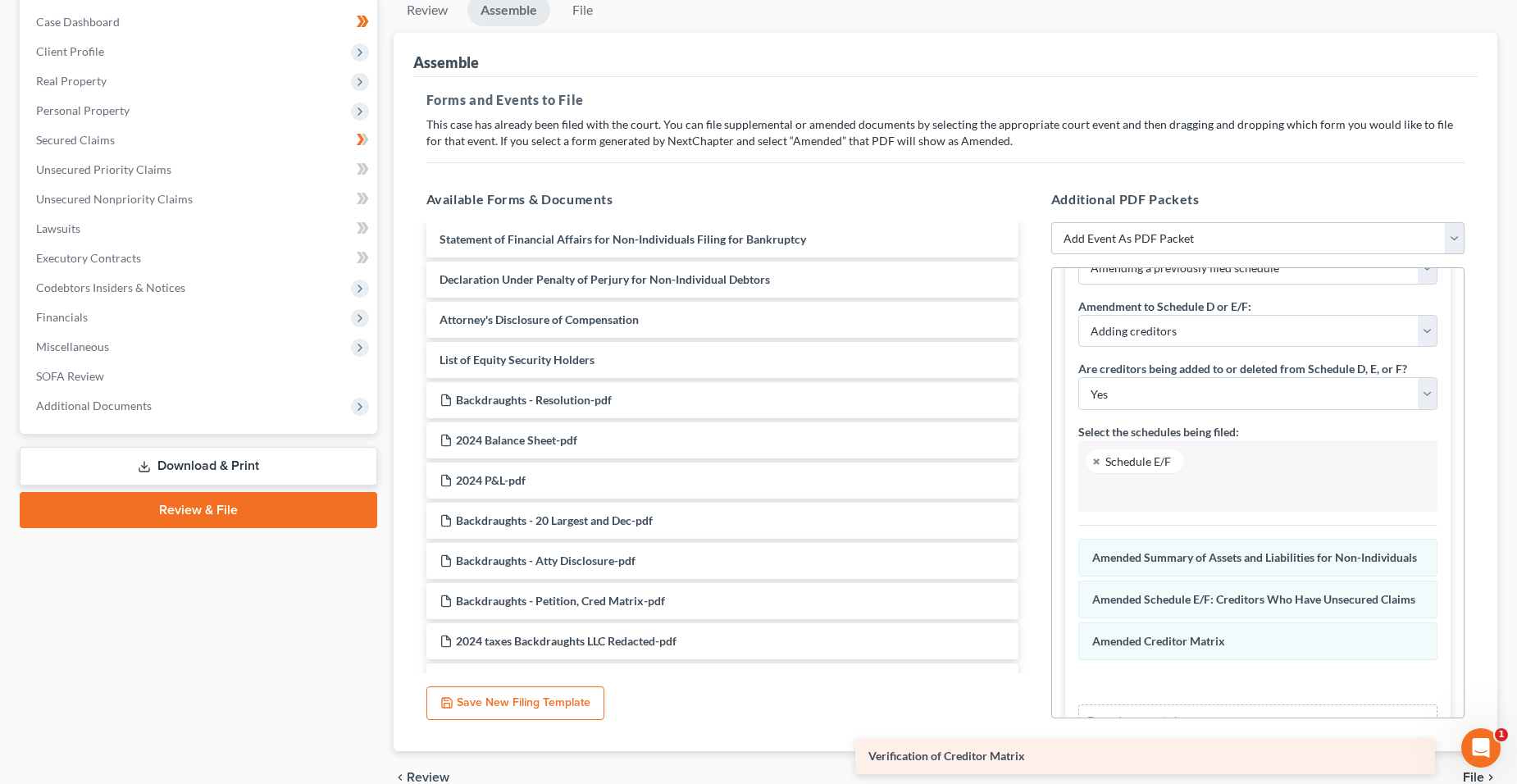
drag, startPoint x: 595, startPoint y: 393, endPoint x: 1031, endPoint y: 730, distance: 551.1
click at [1025, 739] on div "Verification of Creditor Matrix Voluntary Petition for Non-Individuals Filing f…" at bounding box center [722, 359] width 619 height 759
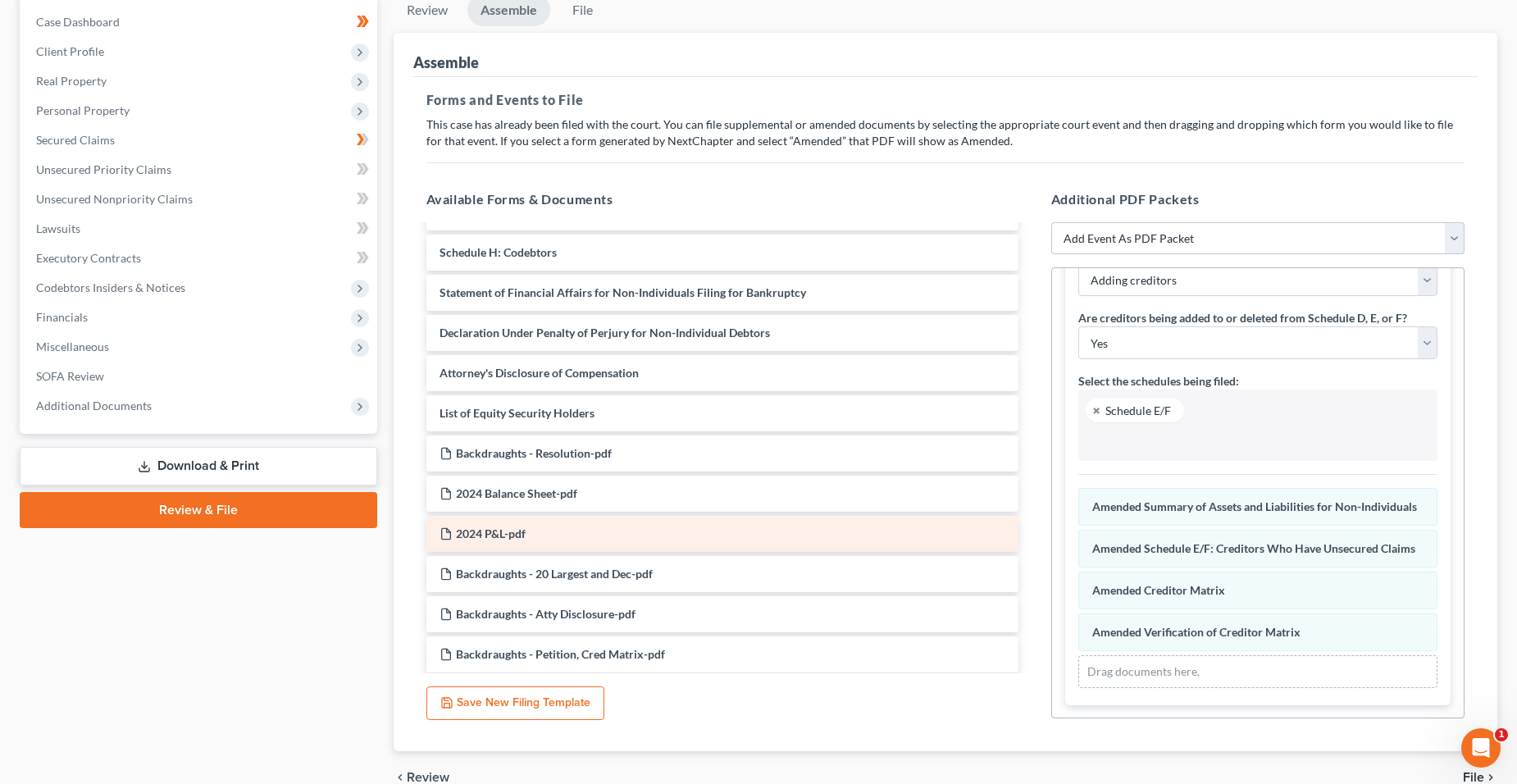
scroll to position [82, 0]
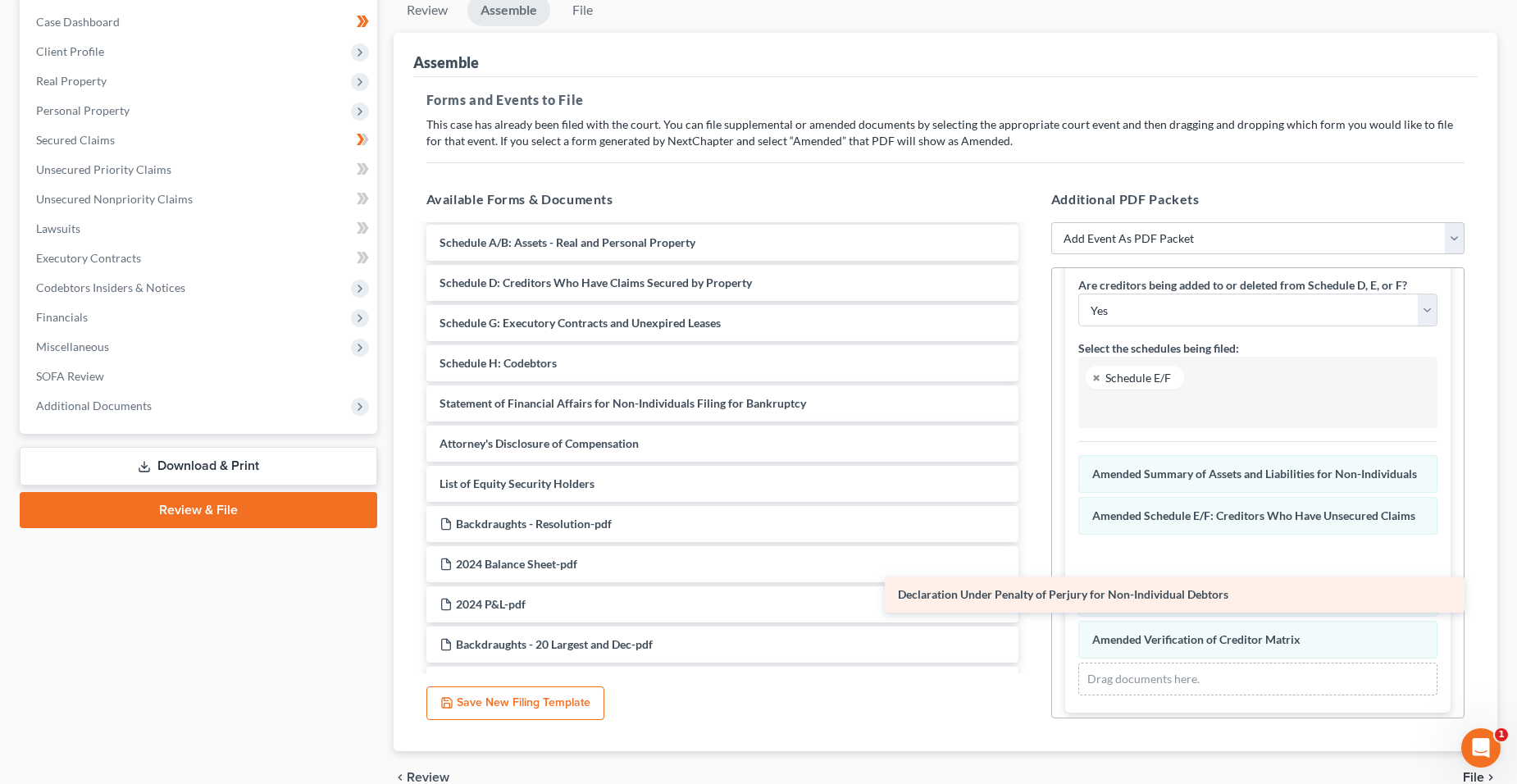
drag, startPoint x: 650, startPoint y: 452, endPoint x: 1108, endPoint y: 603, distance: 482.2
click at [1032, 603] on div "Declaration Under Penalty of Perjury for Non-Individual Debtors Voluntary Petit…" at bounding box center [722, 503] width 619 height 719
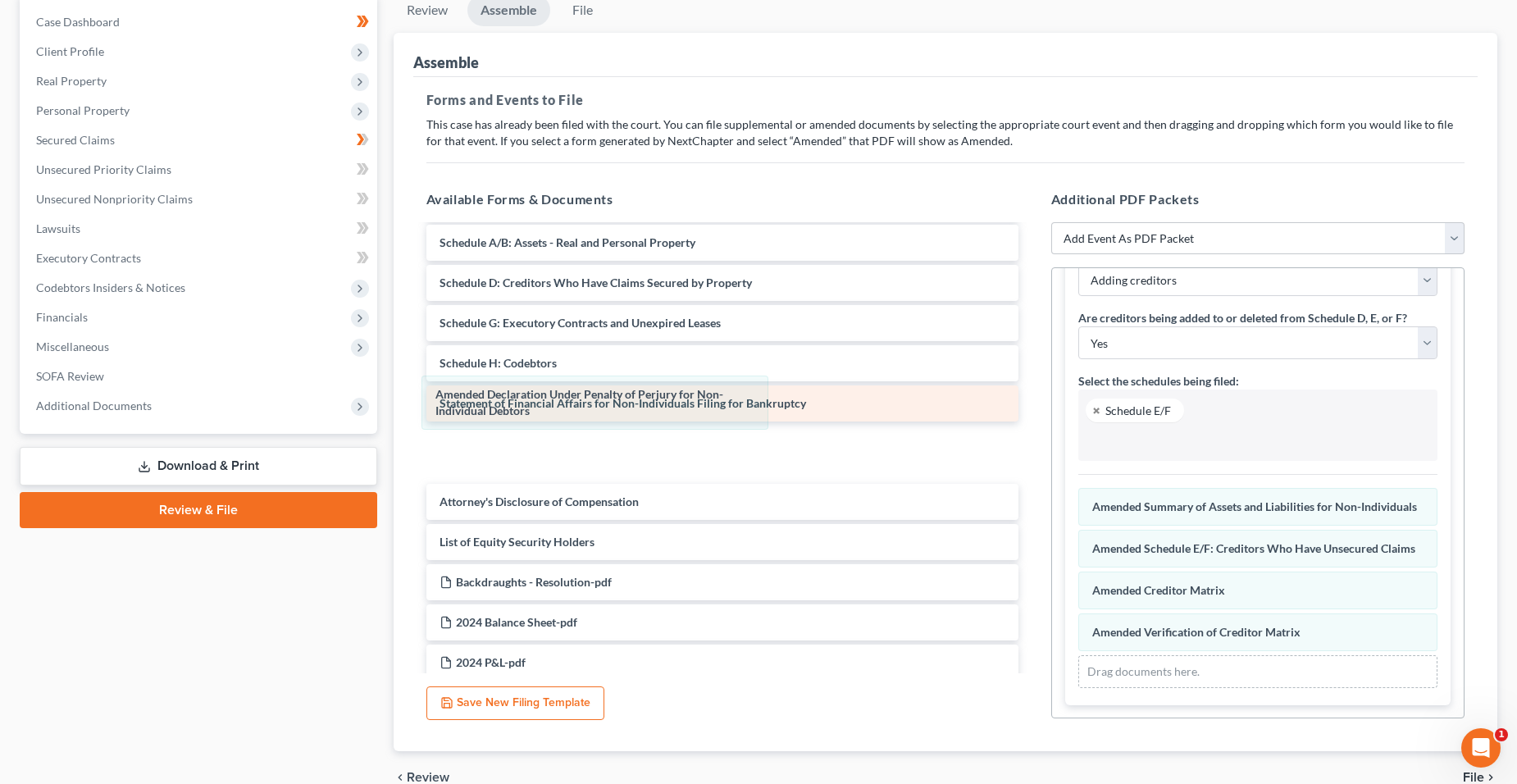
drag, startPoint x: 1131, startPoint y: 601, endPoint x: 477, endPoint y: 413, distance: 680.5
click at [1078, 488] on div "Declaration Under Penalty of Perjury for Non-Individual Debtors Amended Declara…" at bounding box center [1257, 588] width 359 height 200
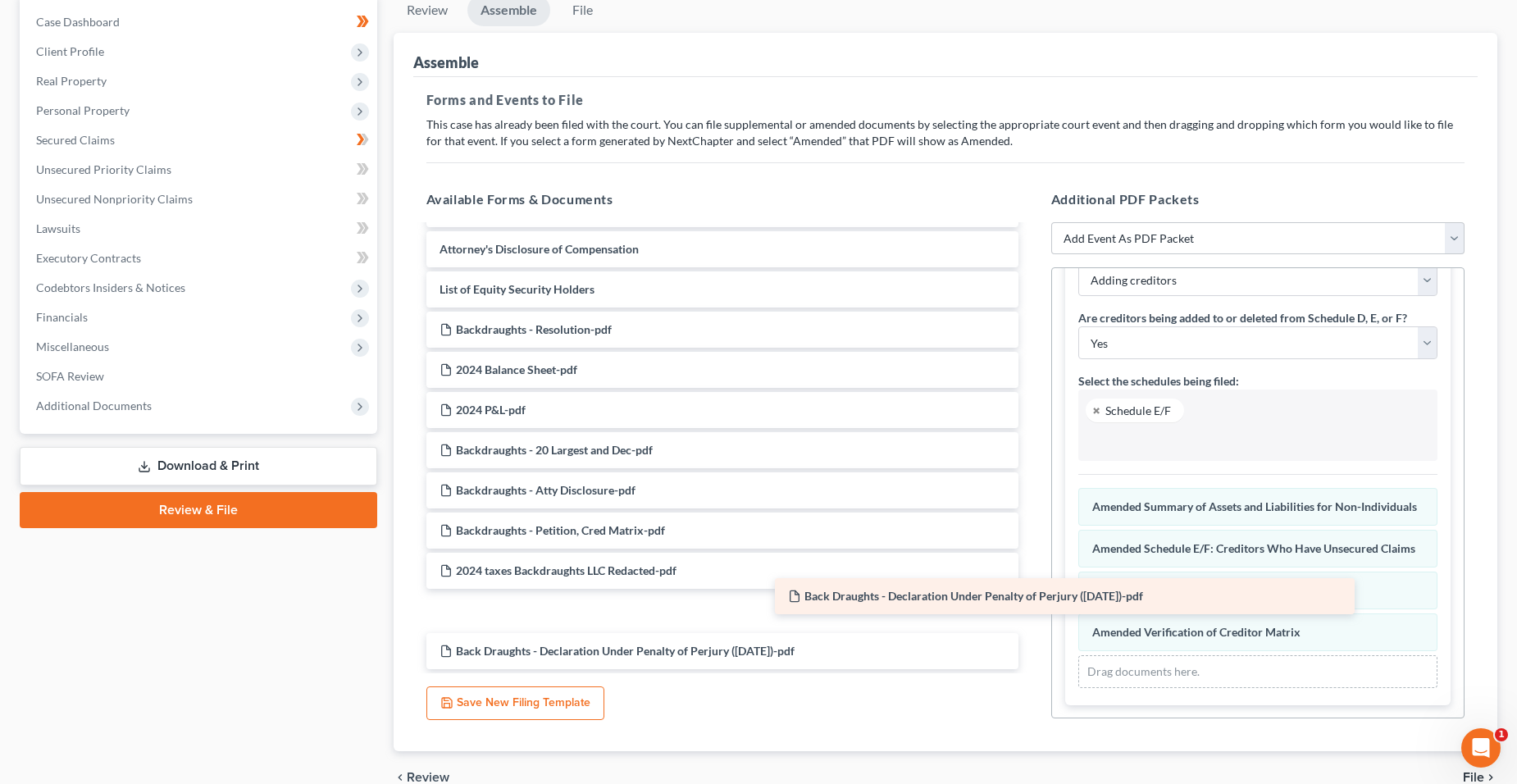
scroll to position [276, 0]
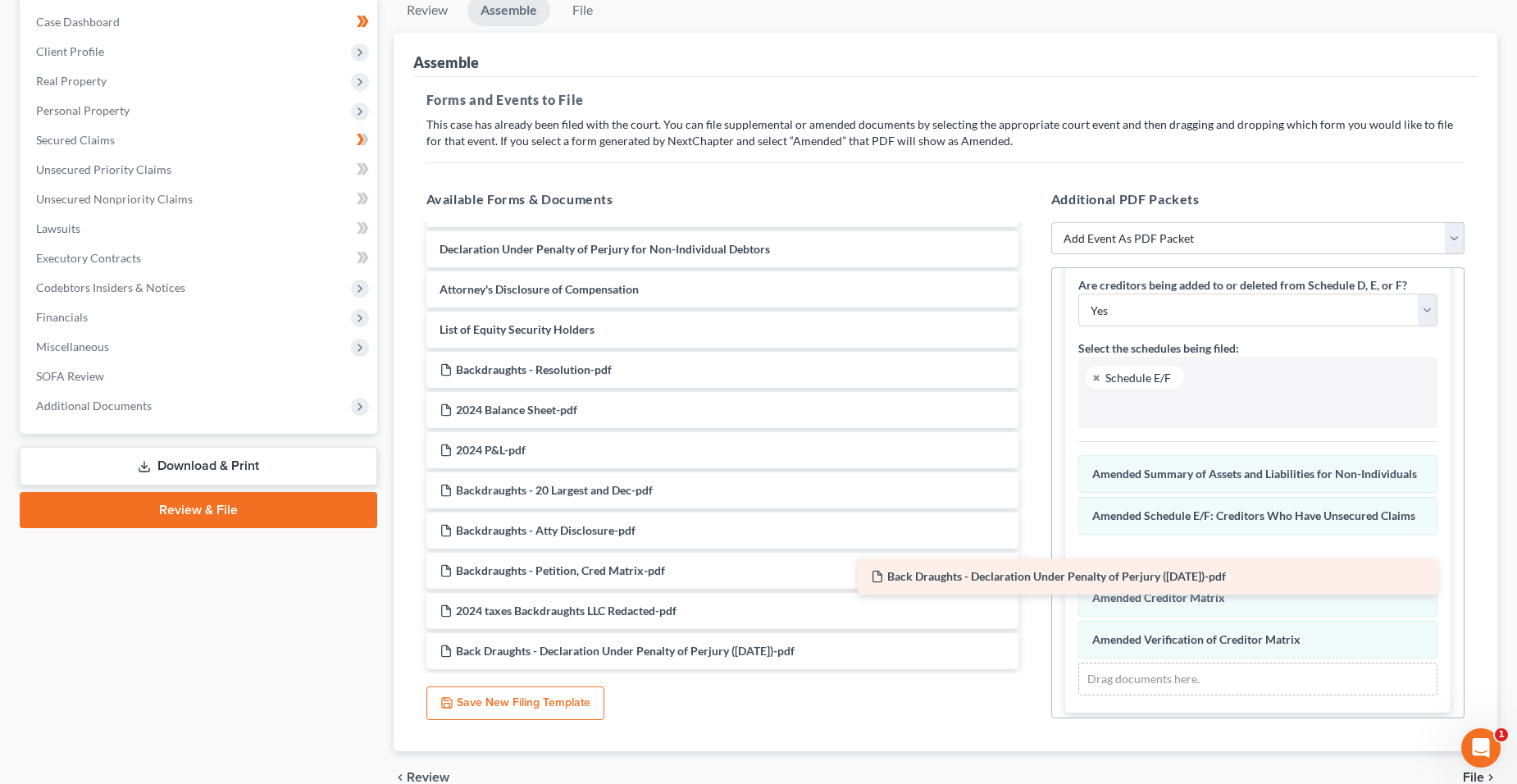
drag, startPoint x: 589, startPoint y: 642, endPoint x: 1020, endPoint y: 567, distance: 437.5
click at [1020, 567] on div "Back Draughts - Declaration Under Penalty of Perjury (9-11-2025)-pdf Voluntary …" at bounding box center [722, 309] width 619 height 719
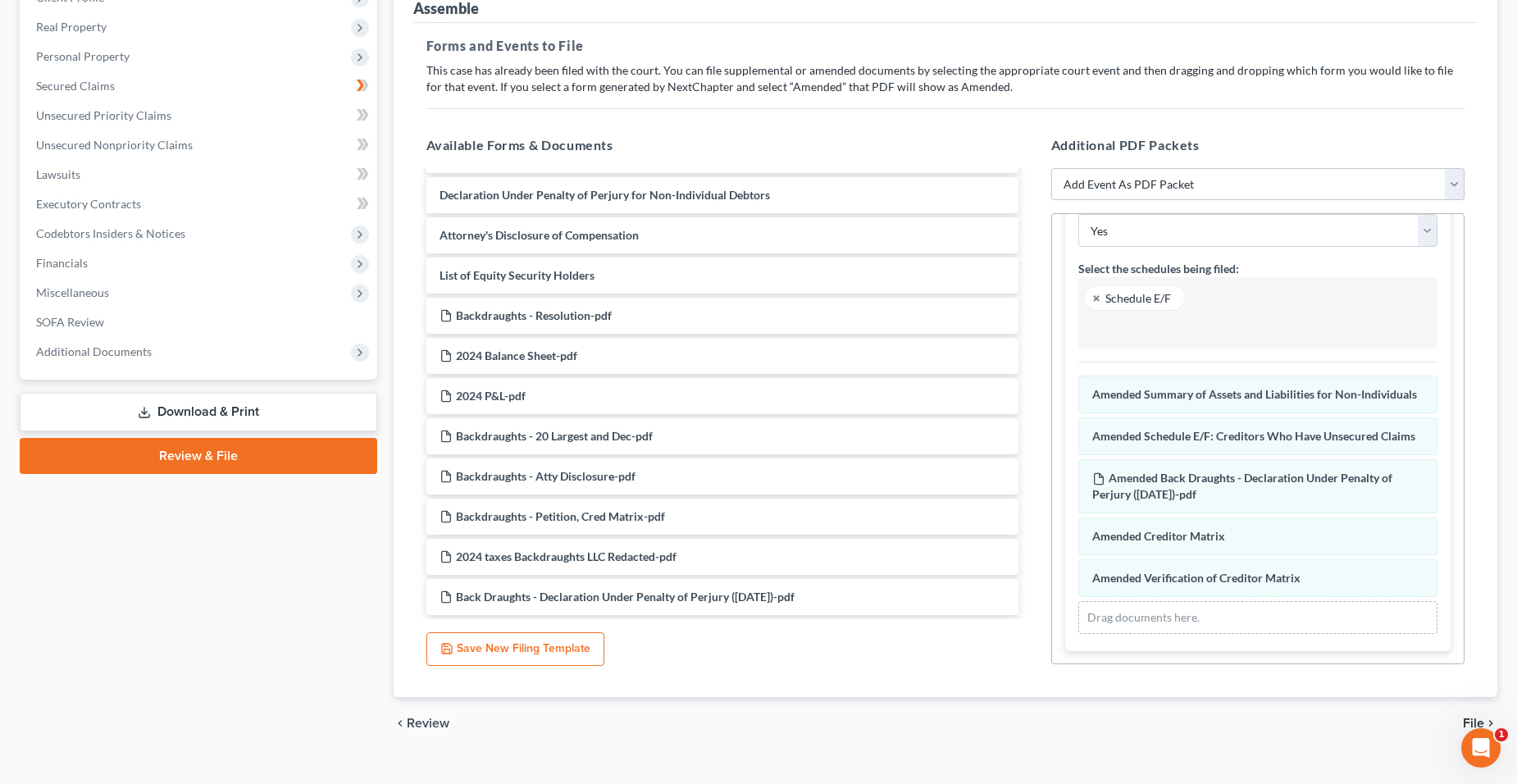
scroll to position [245, 0]
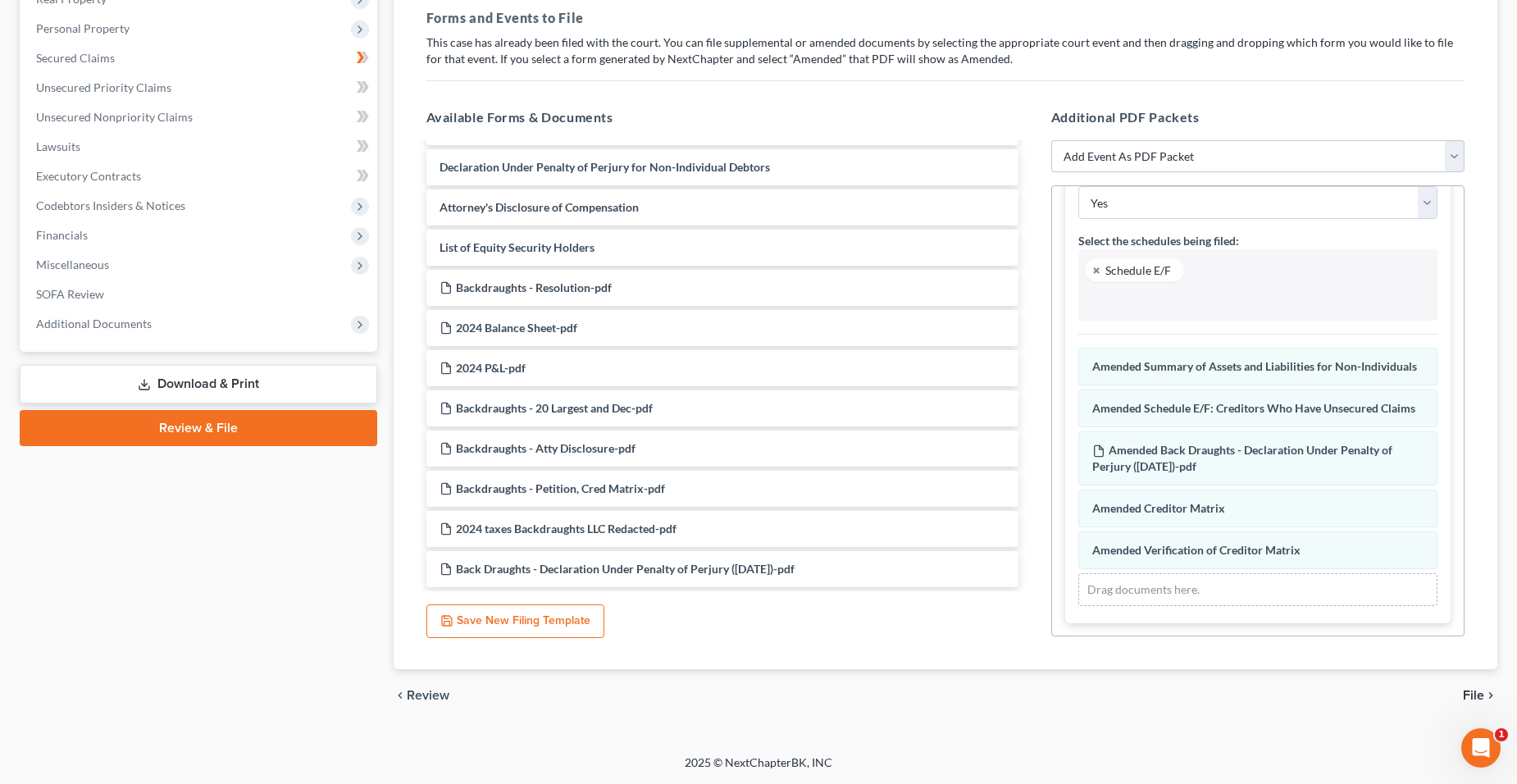
click at [1469, 690] on span "File" at bounding box center [1473, 695] width 21 height 13
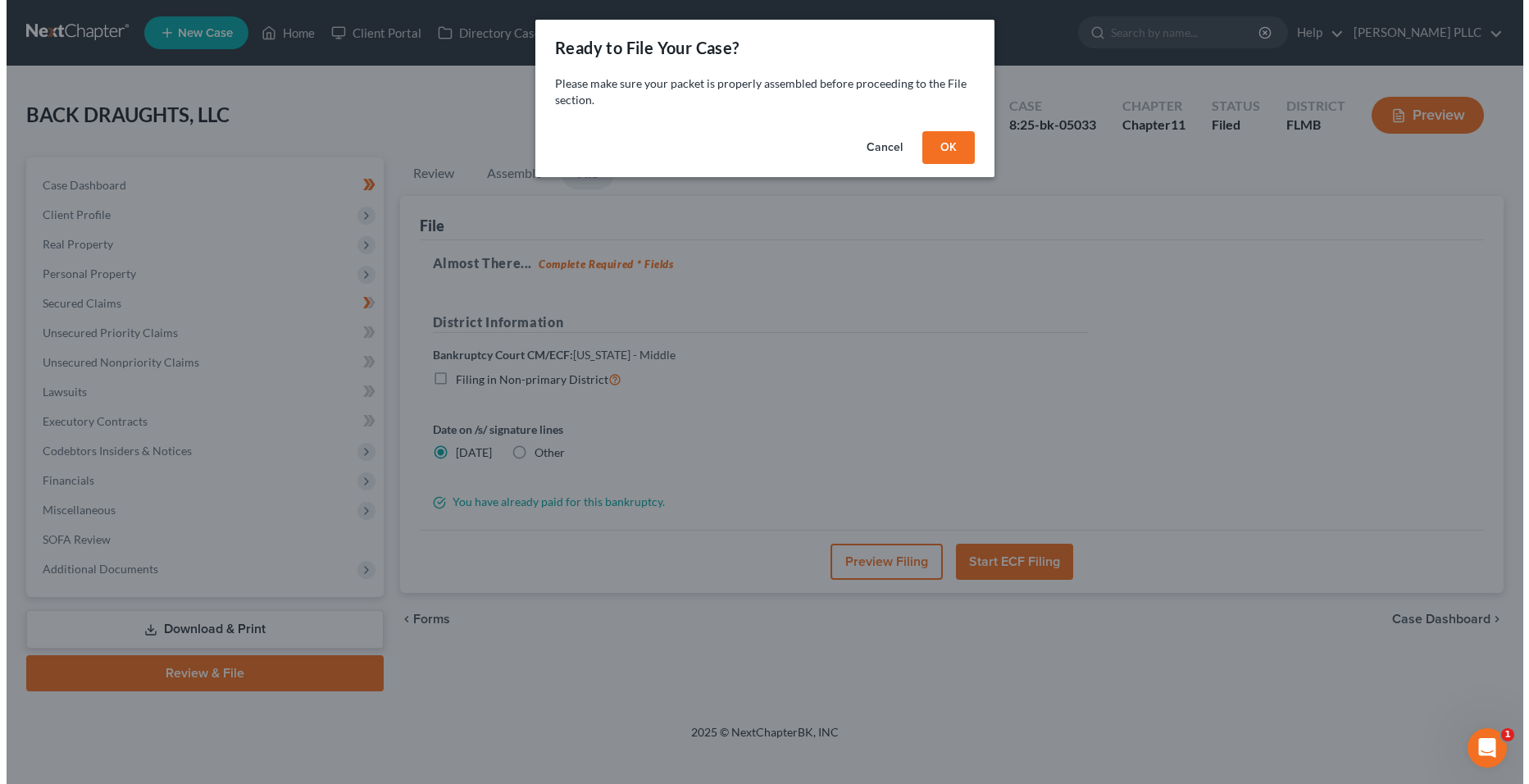
scroll to position [0, 0]
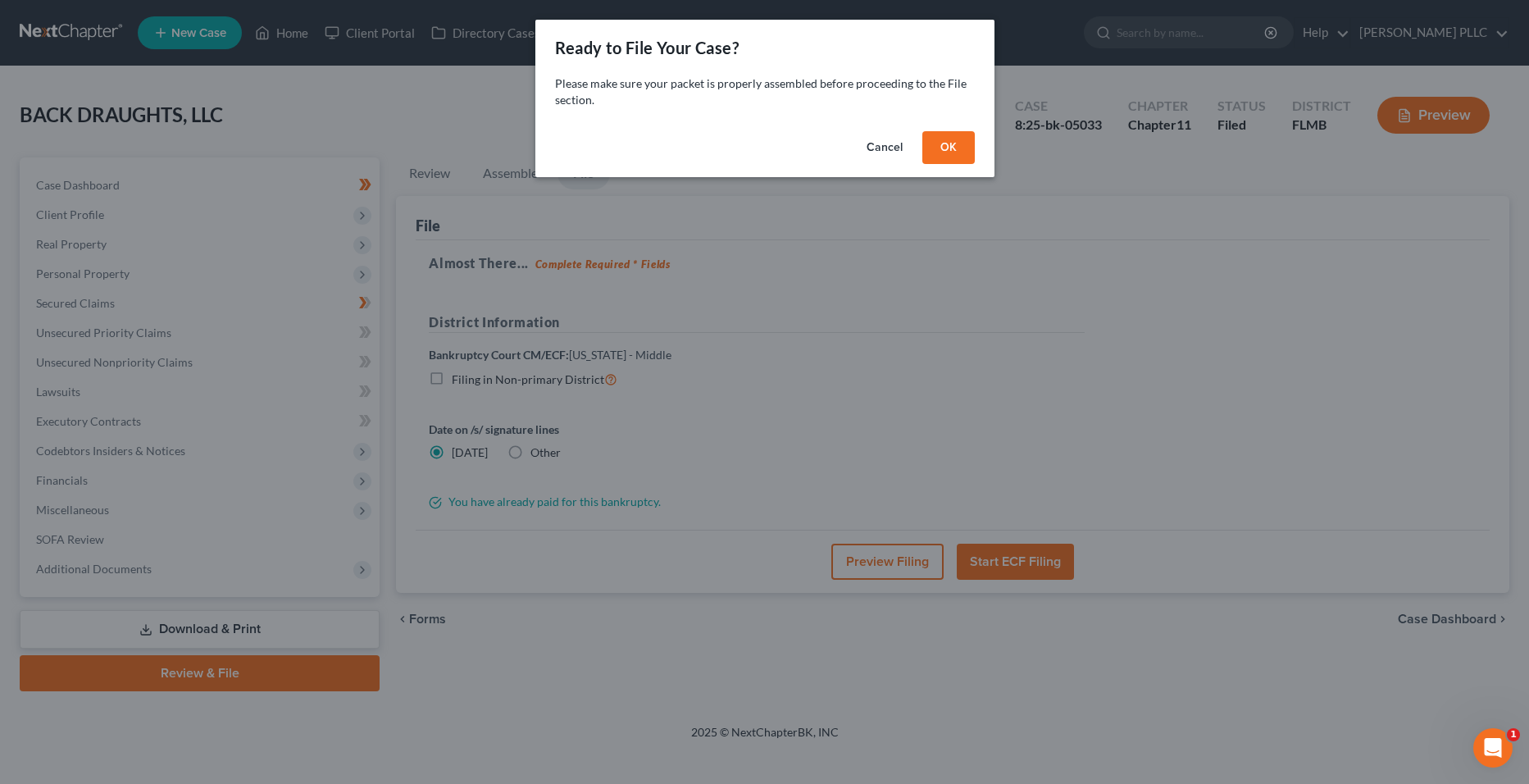
click at [940, 152] on button "OK" at bounding box center [948, 148] width 52 height 33
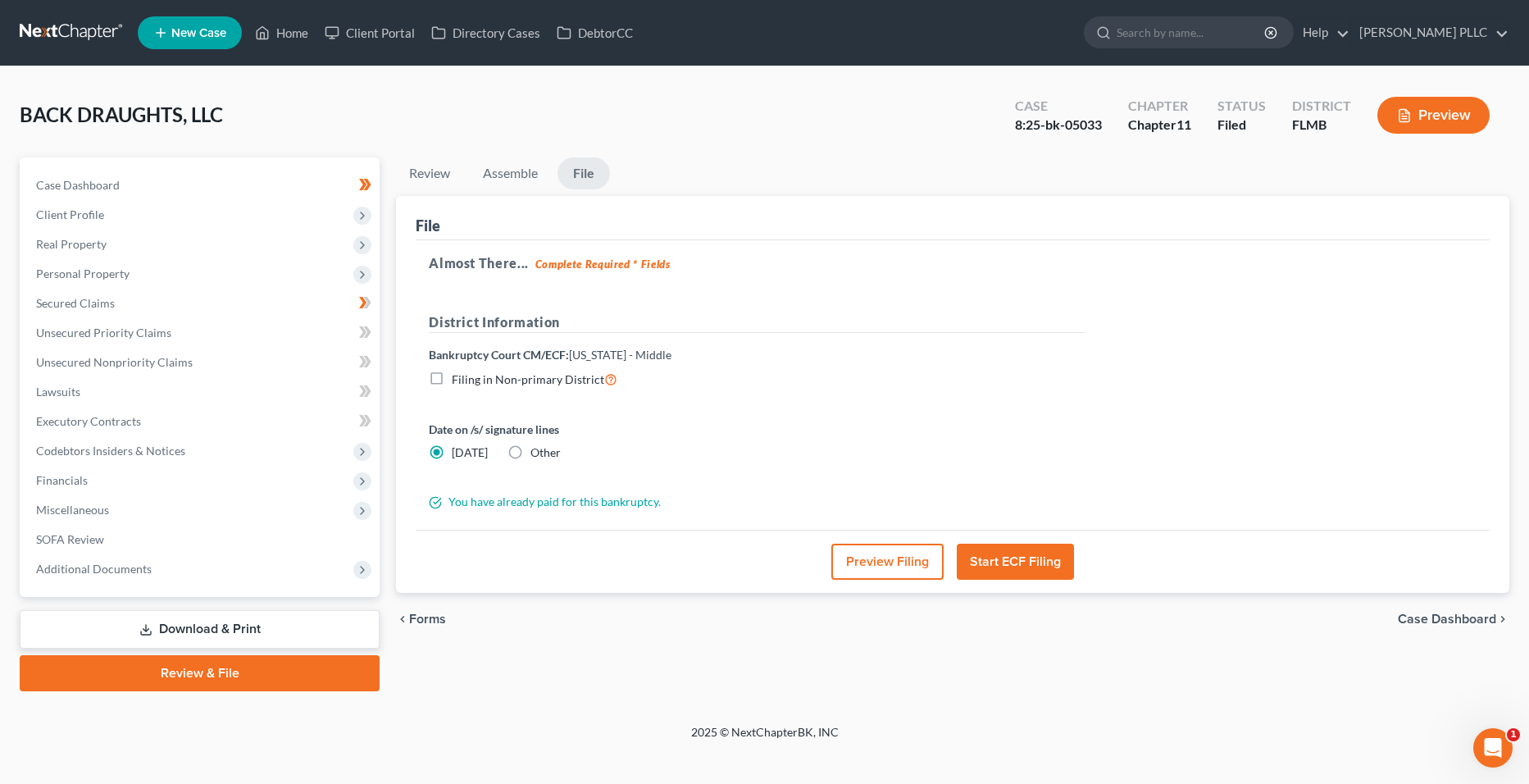
click at [864, 560] on button "Preview Filing" at bounding box center [887, 561] width 112 height 36
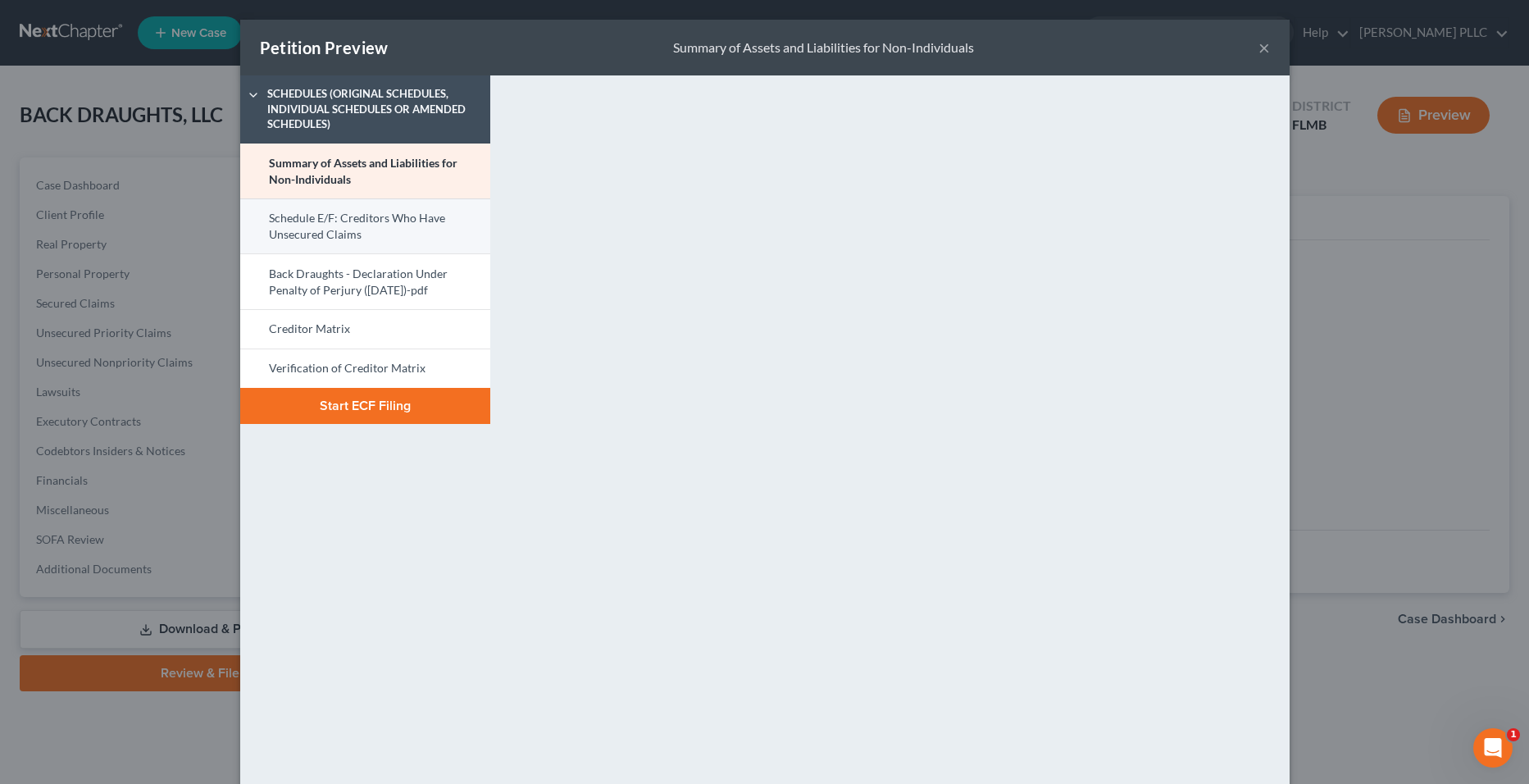
click at [379, 237] on link "Schedule E/F: Creditors Who Have Unsecured Claims" at bounding box center [366, 226] width 250 height 56
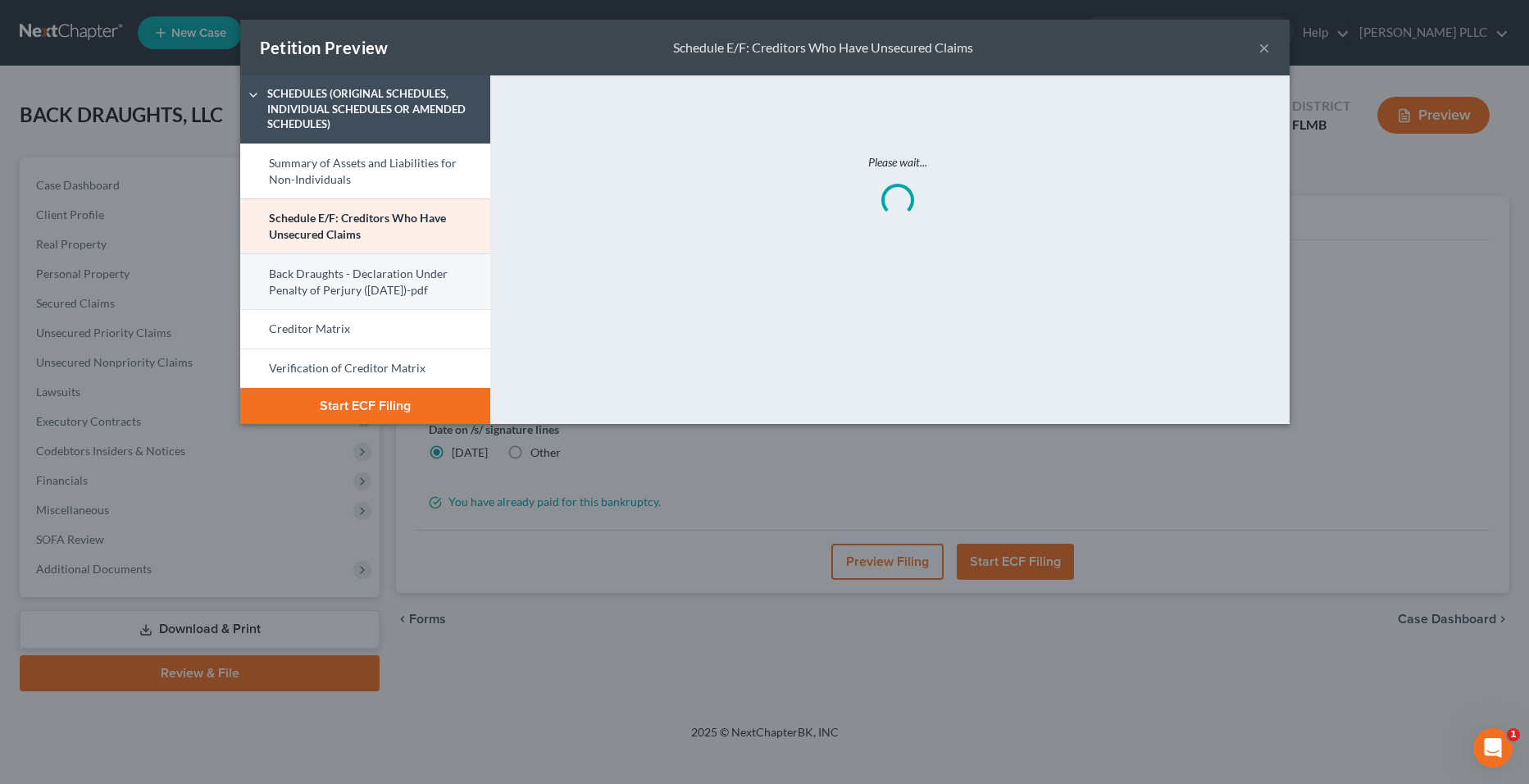
click at [444, 283] on link "Back Draughts - Declaration Under Penalty of Perjury (9-11-2025)-pdf" at bounding box center [366, 281] width 250 height 56
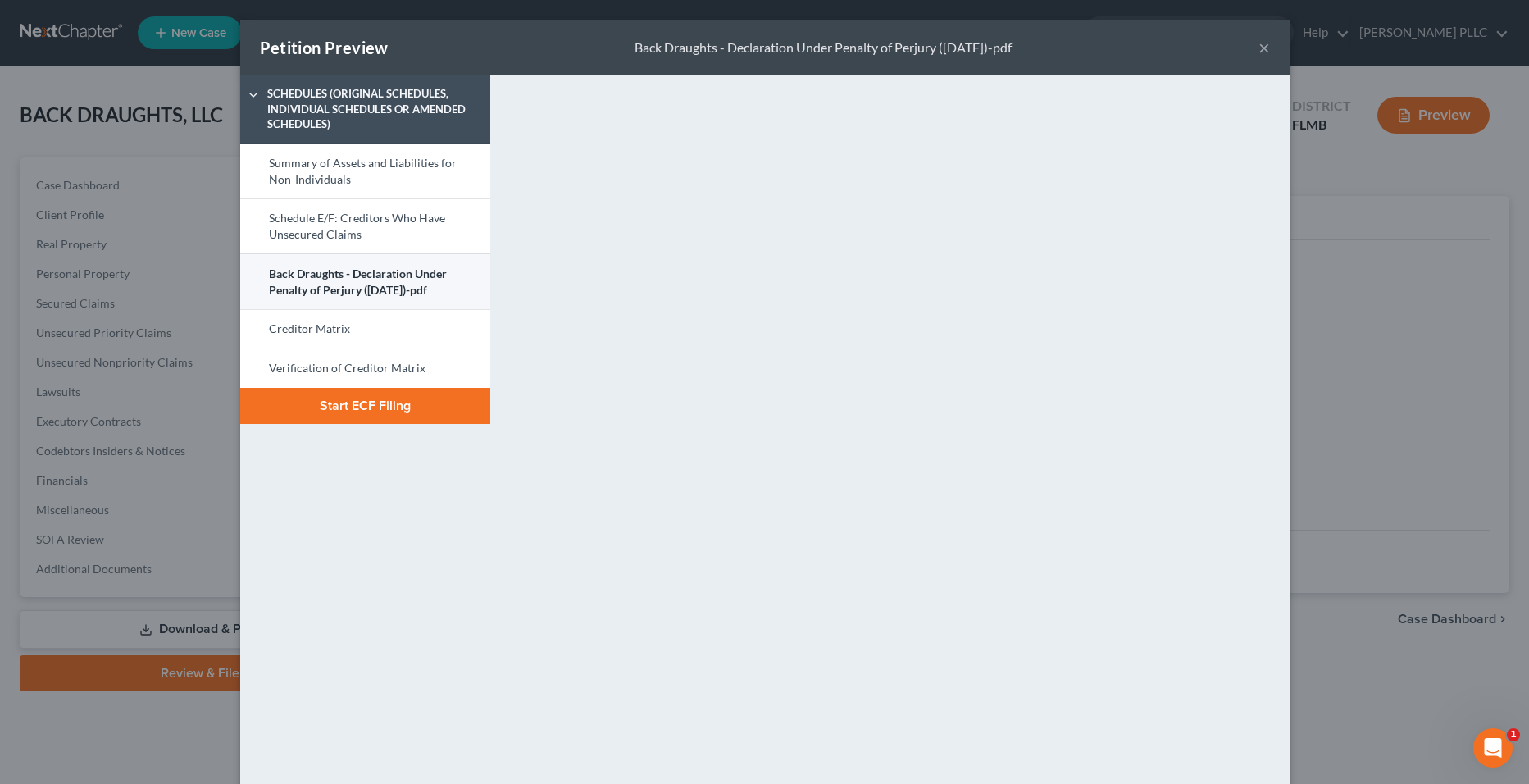
click at [378, 283] on link "Back Draughts - Declaration Under Penalty of Perjury (9-11-2025)-pdf" at bounding box center [366, 281] width 250 height 56
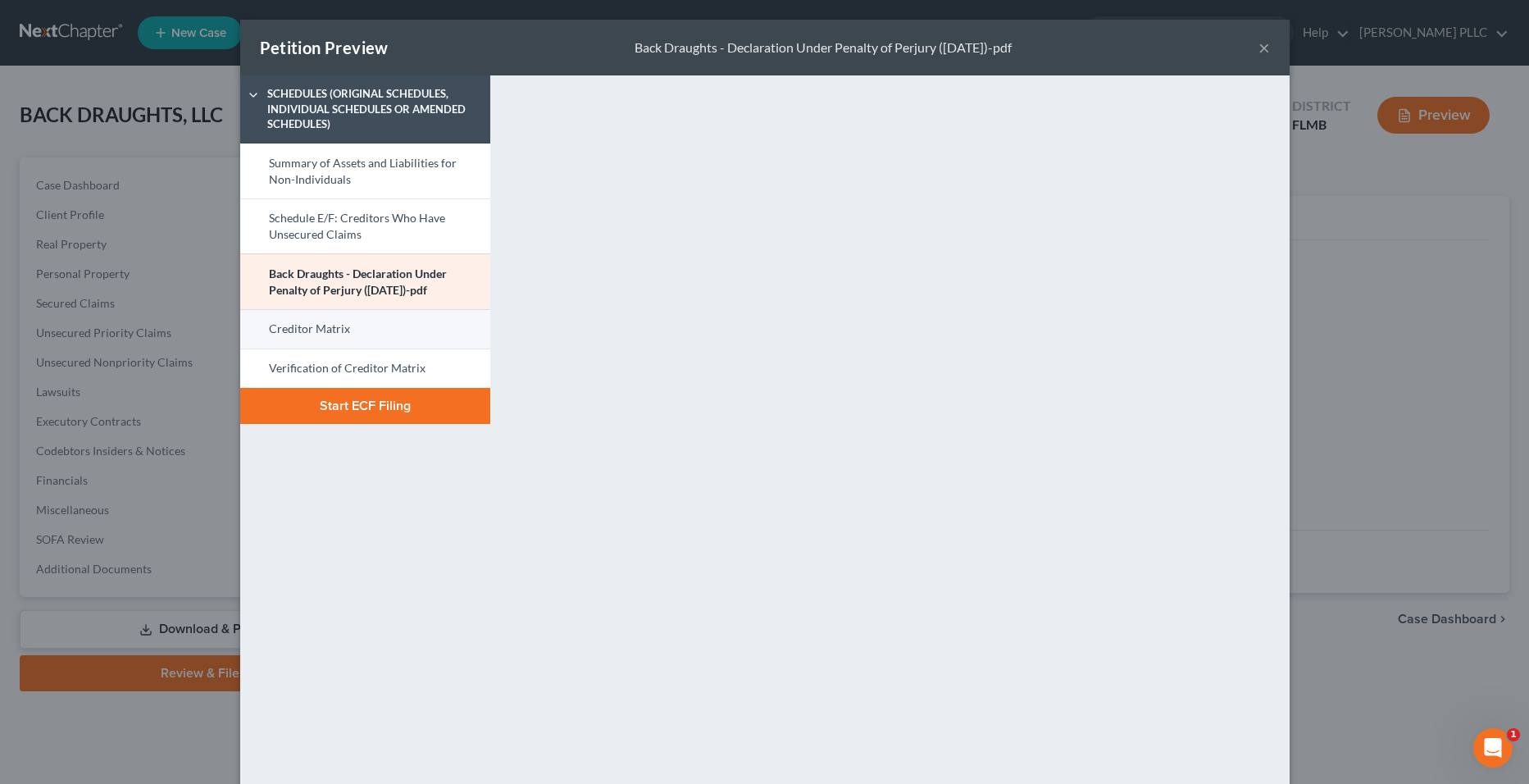
click at [429, 339] on link "Creditor Matrix" at bounding box center [366, 328] width 250 height 39
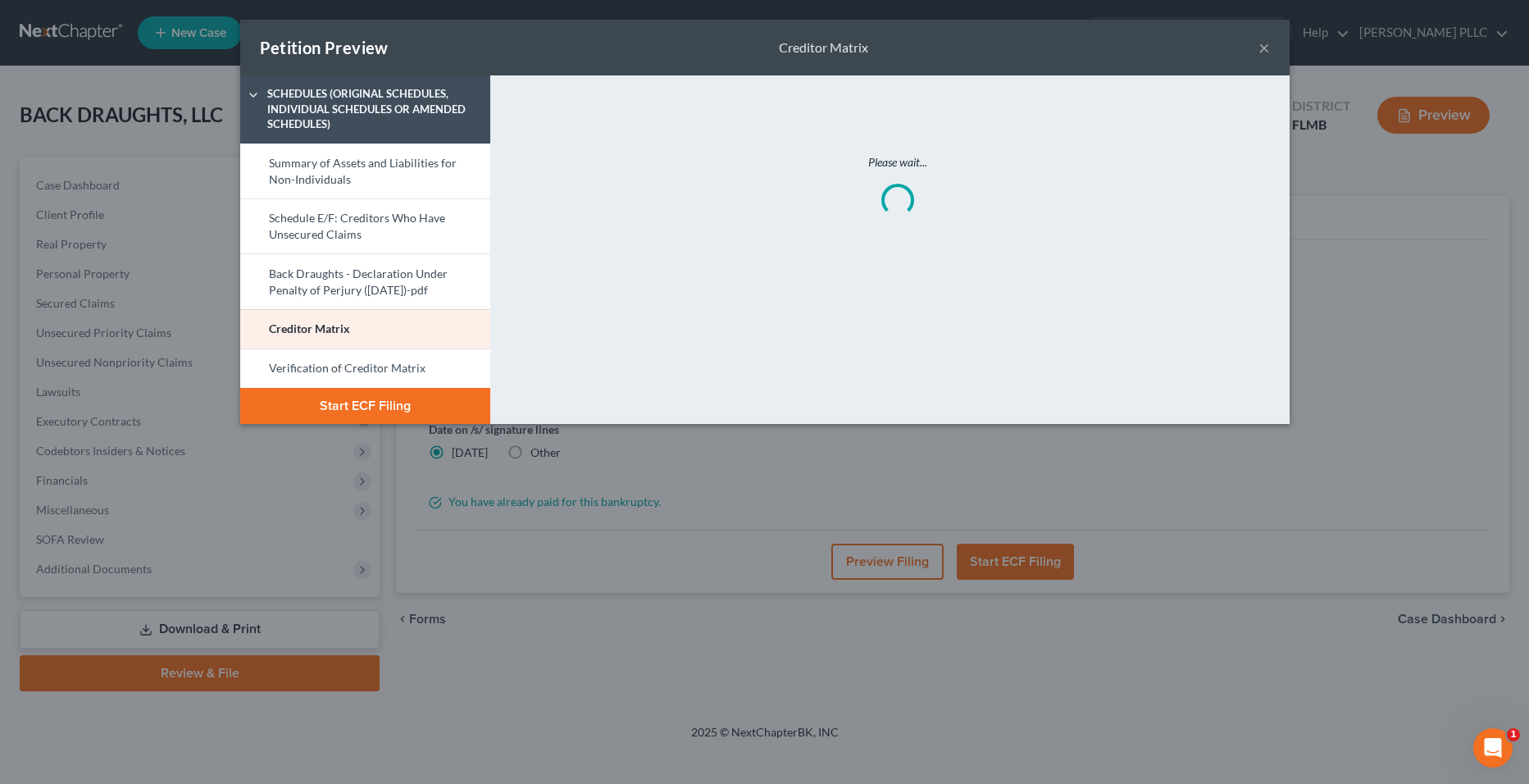
click at [452, 404] on button "Start ECF Filing" at bounding box center [366, 405] width 250 height 36
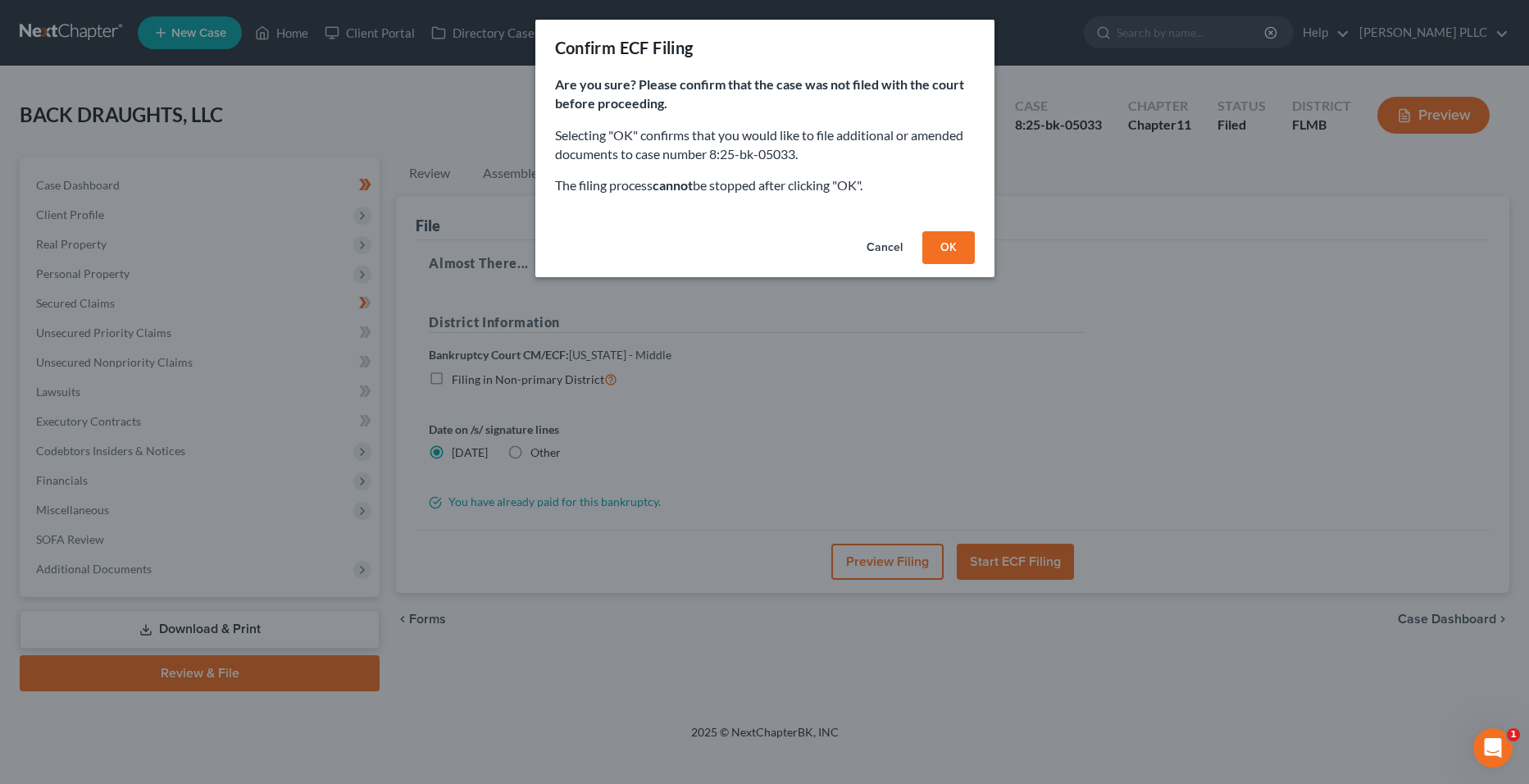
click at [955, 234] on button "OK" at bounding box center [948, 248] width 52 height 33
